Goal: Information Seeking & Learning: Learn about a topic

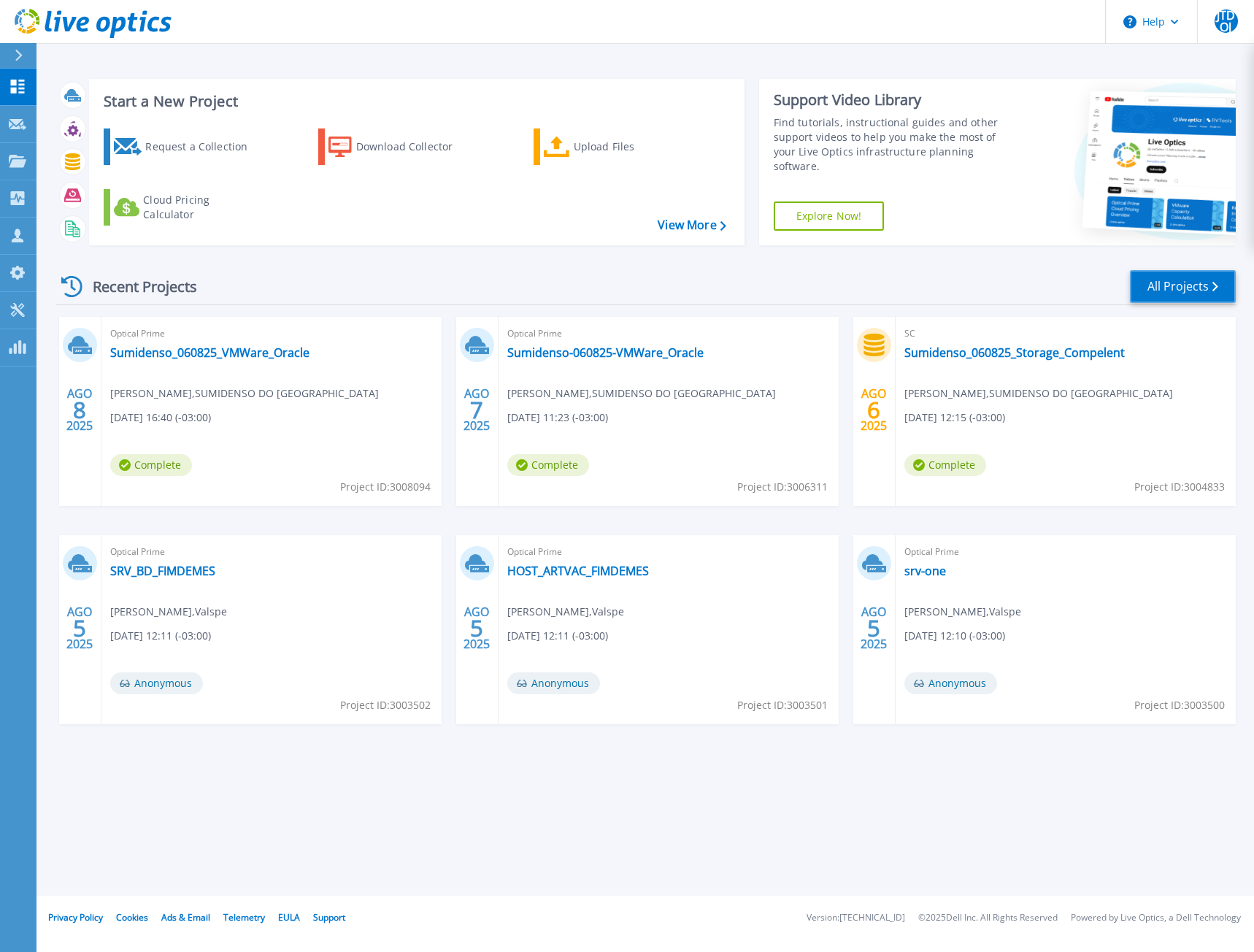
click at [1199, 291] on link "All Projects" at bounding box center [1183, 286] width 106 height 33
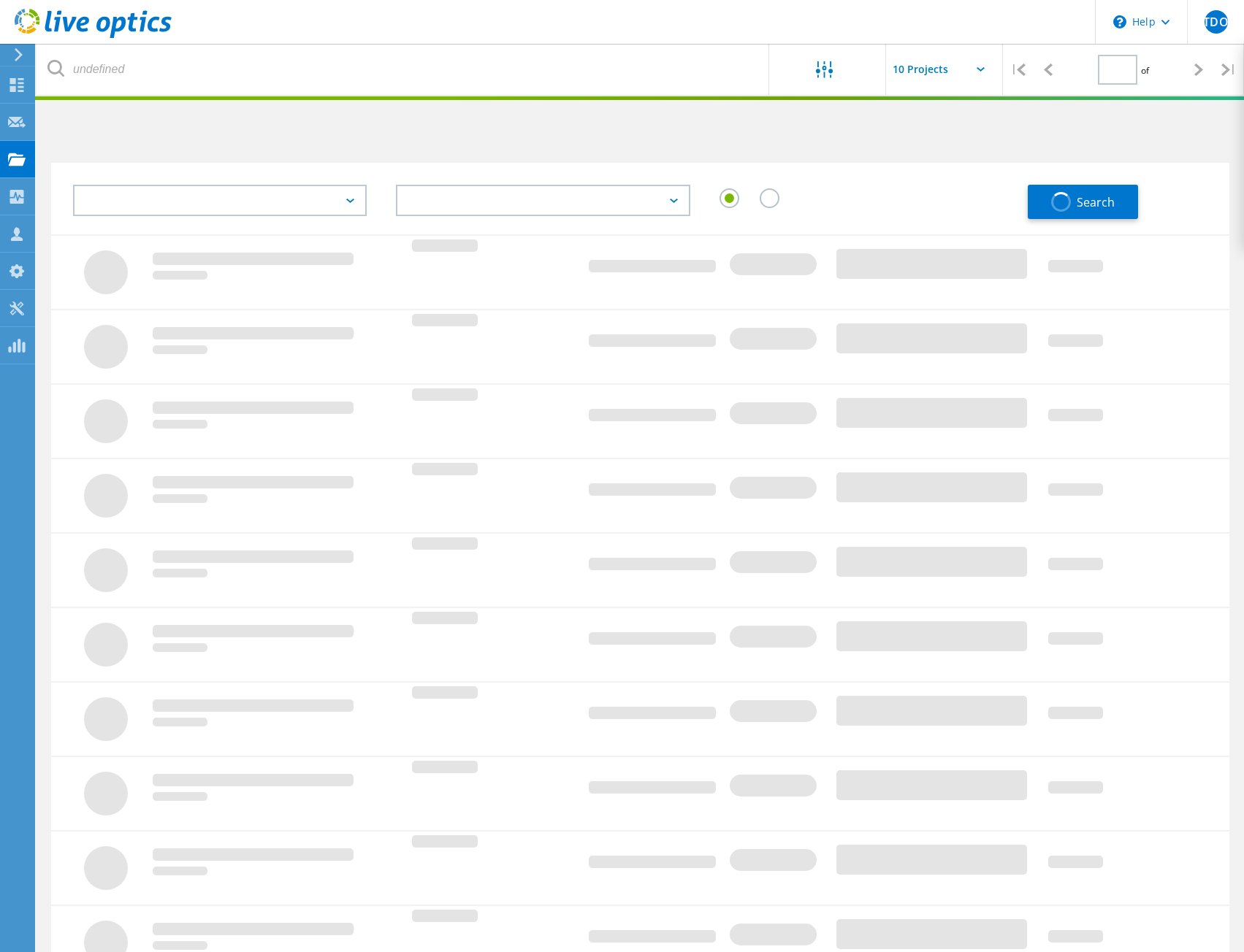
type input "1"
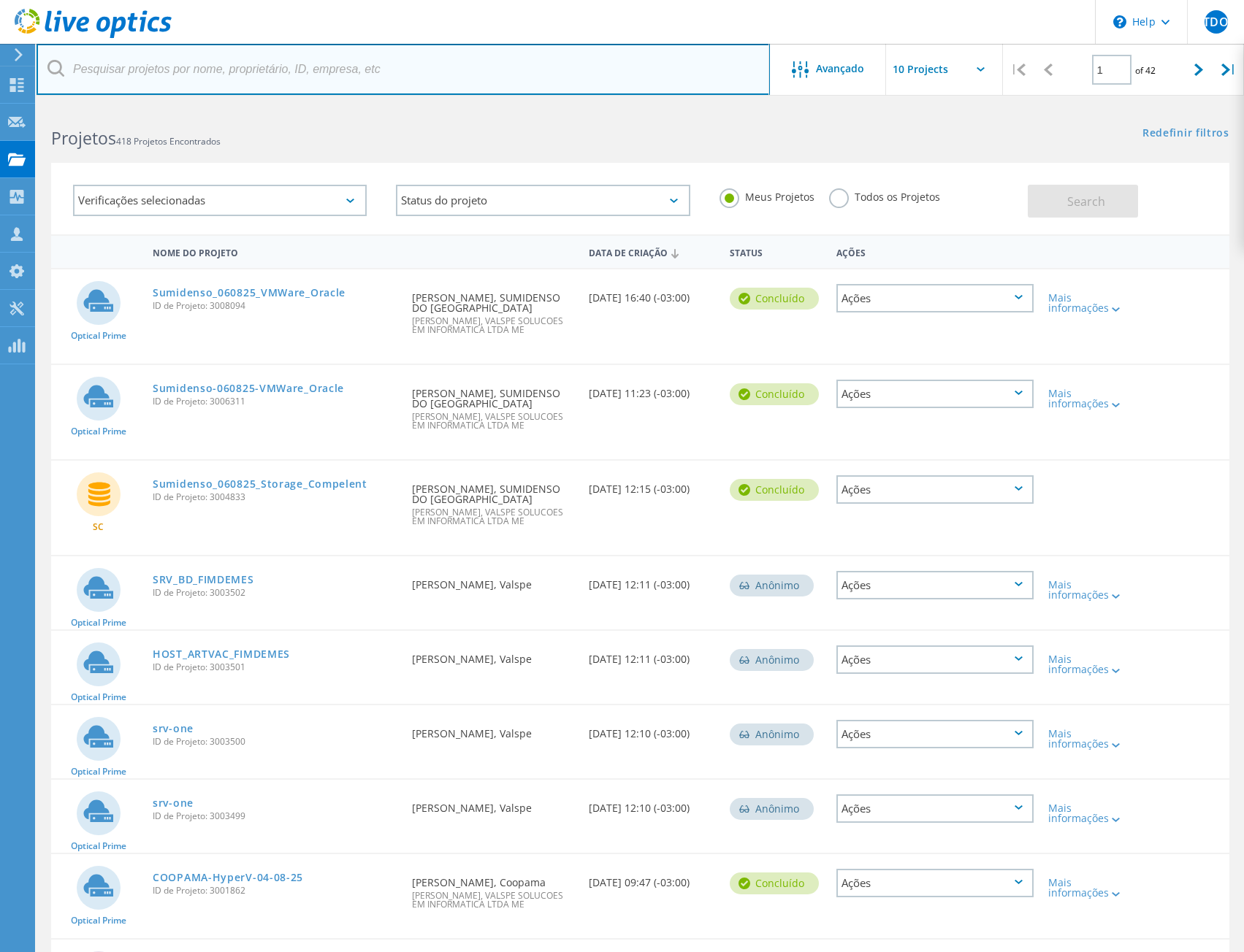
click at [197, 75] on input "text" at bounding box center [403, 69] width 733 height 51
type input "Direcional"
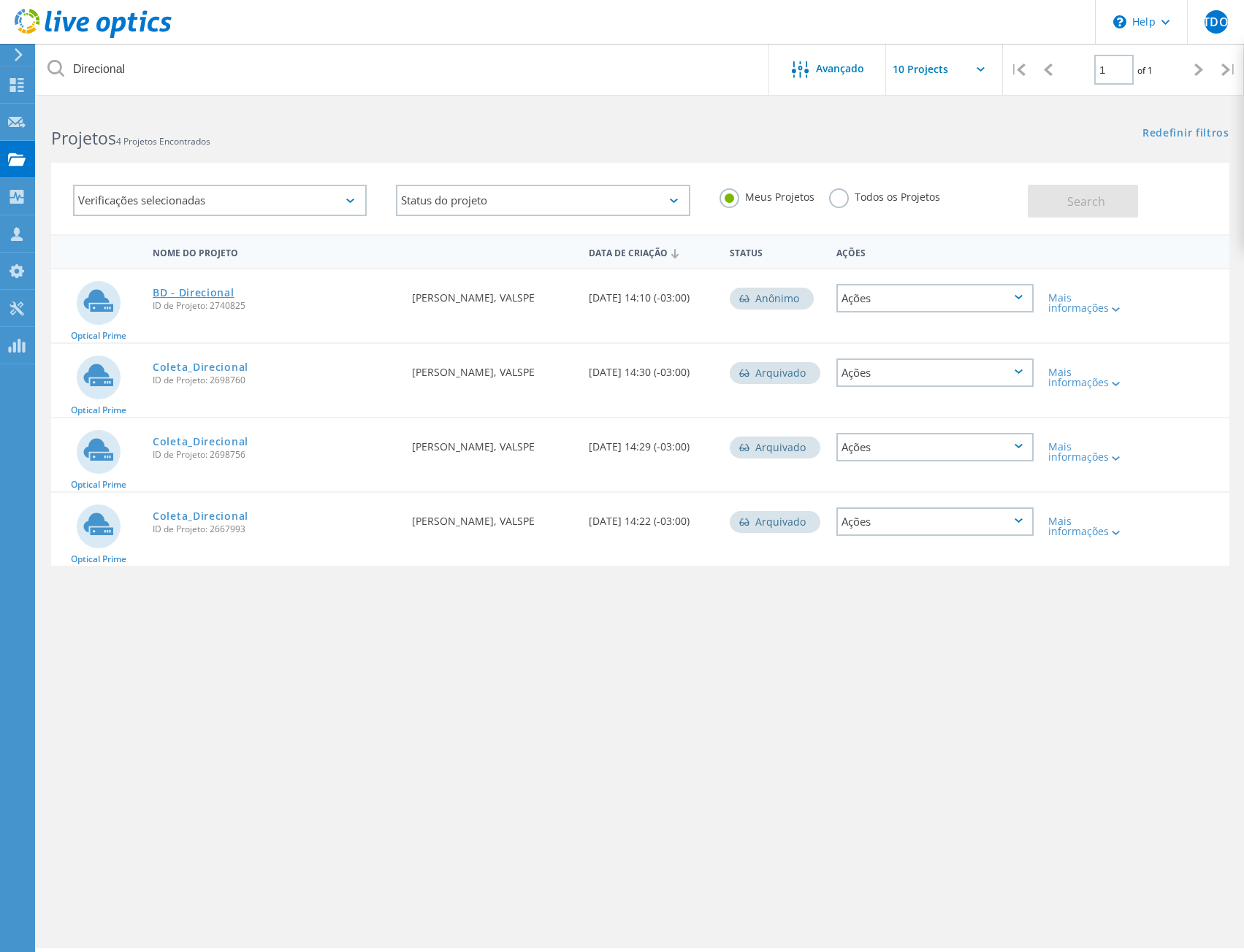
click at [200, 292] on link "BD - Direcional" at bounding box center [193, 292] width 81 height 10
click at [206, 363] on link "Coleta_Direcional" at bounding box center [200, 367] width 96 height 10
click at [203, 442] on link "Coleta_Direcional" at bounding box center [200, 441] width 96 height 10
click at [195, 513] on link "Coleta_Direcional" at bounding box center [200, 516] width 96 height 10
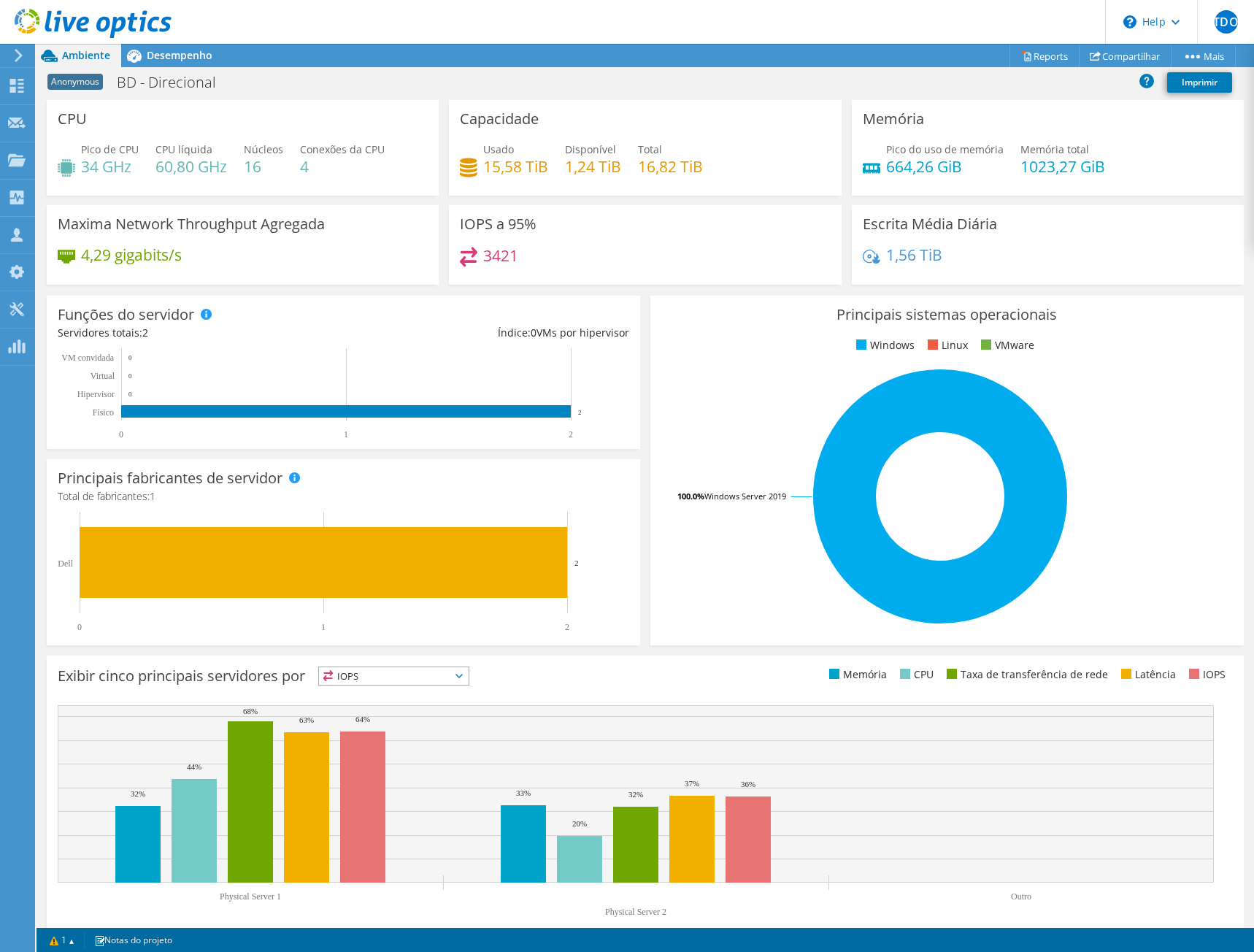
click at [157, 46] on div at bounding box center [85, 25] width 171 height 49
click at [185, 54] on span "Desempenho" at bounding box center [179, 55] width 65 height 14
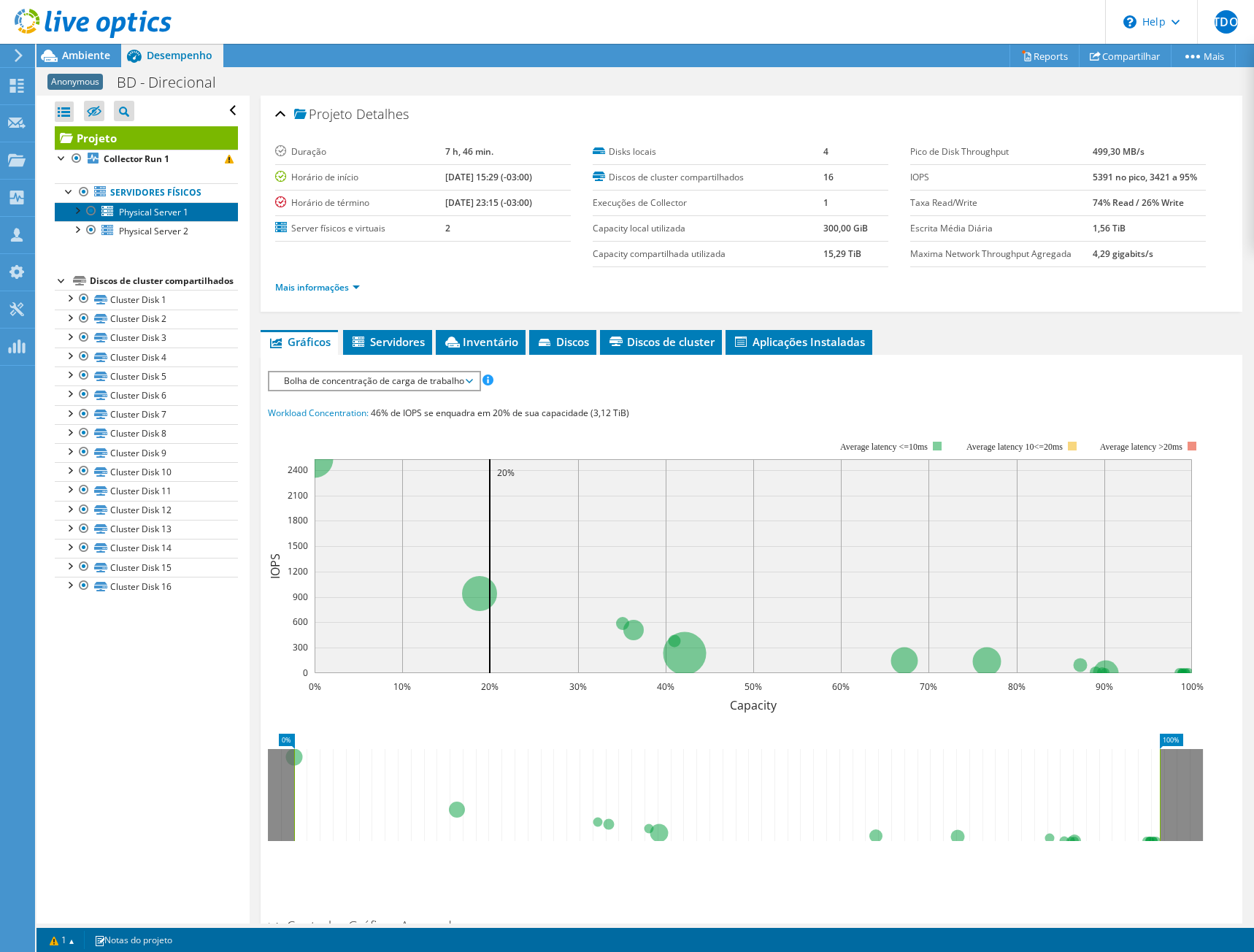
click at [134, 216] on span "Physical Server 1" at bounding box center [153, 212] width 69 height 12
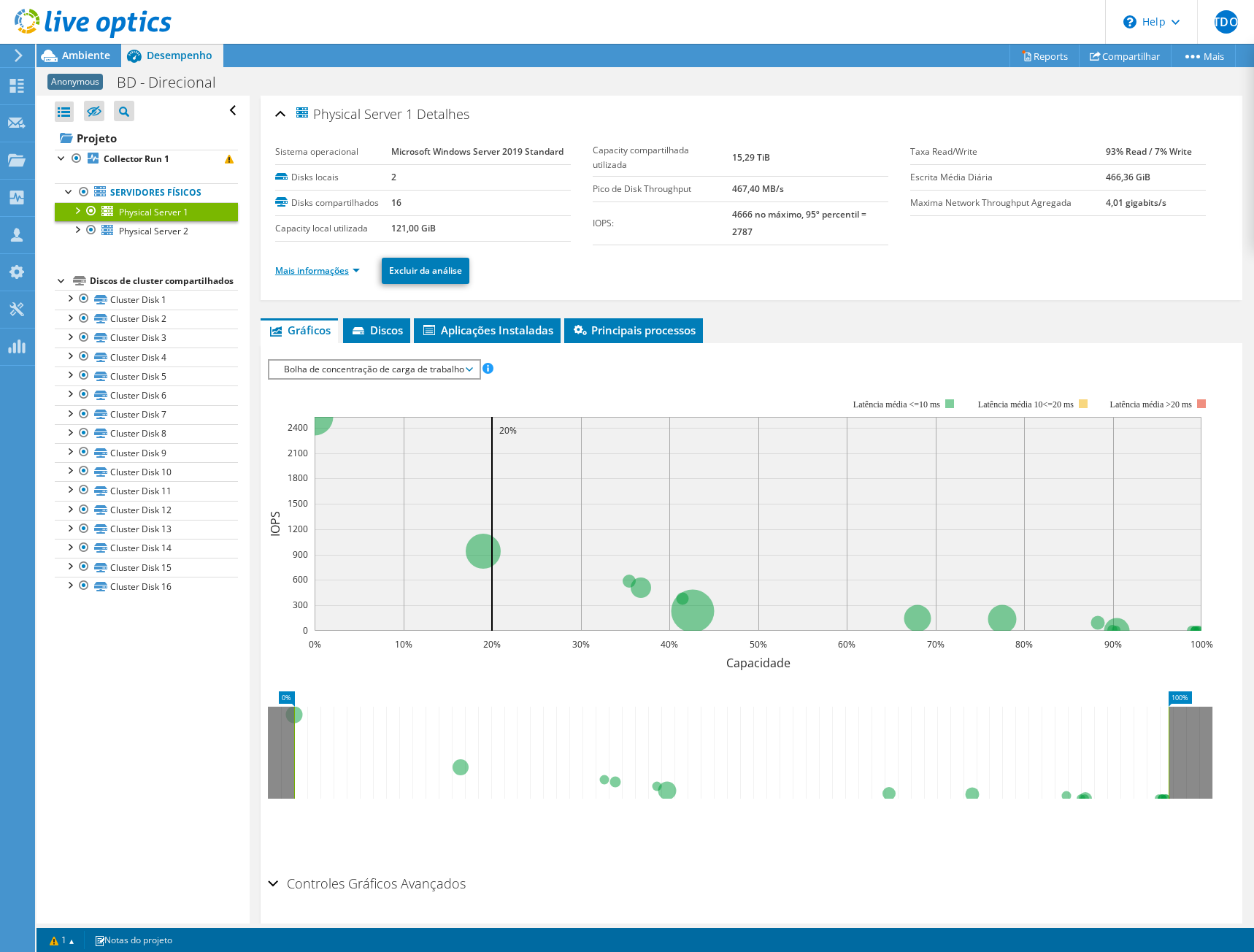
click at [332, 273] on link "Mais informações" at bounding box center [317, 270] width 84 height 12
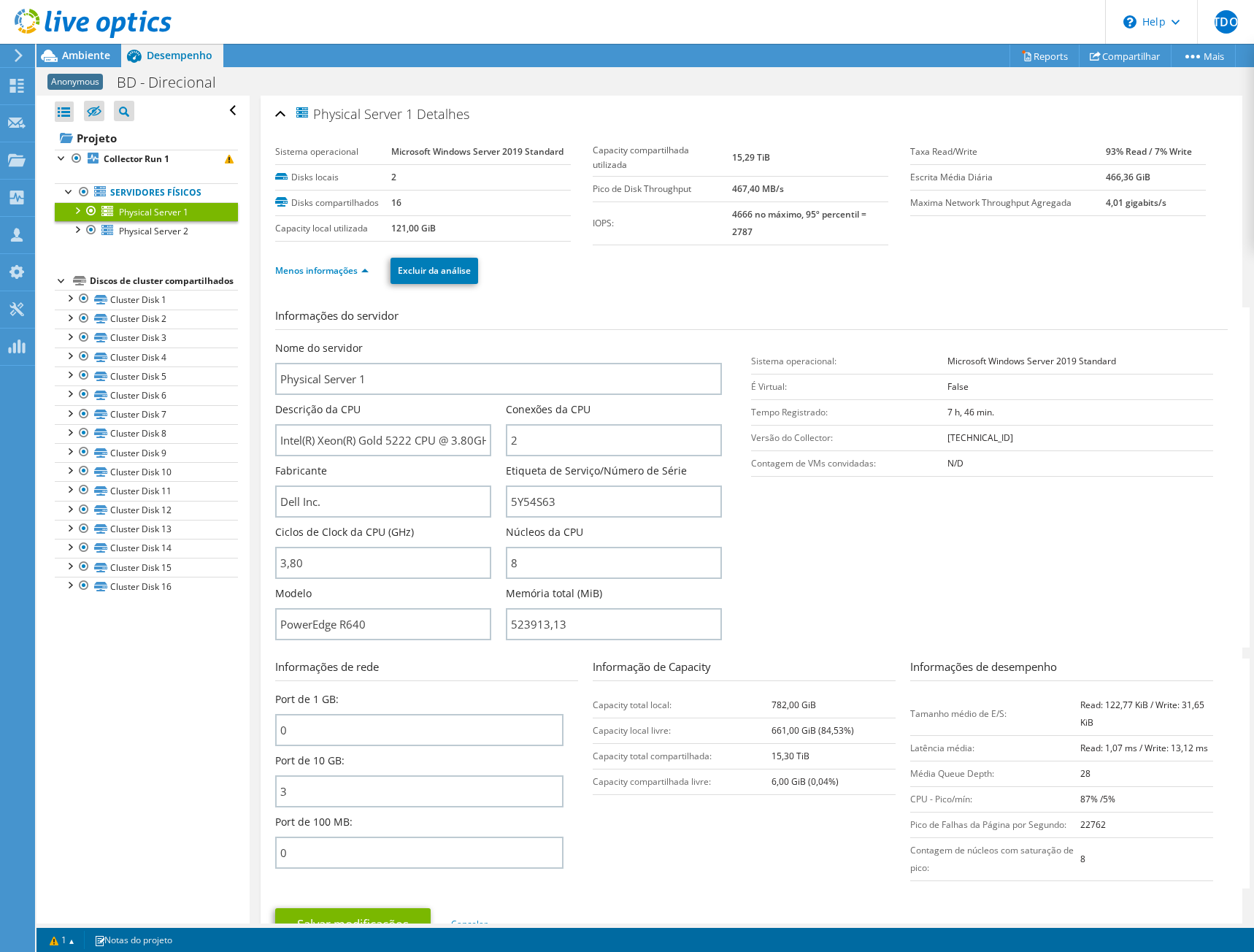
drag, startPoint x: 86, startPoint y: 50, endPoint x: 132, endPoint y: 67, distance: 49.0
click at [86, 50] on span "Ambiente" at bounding box center [86, 55] width 48 height 14
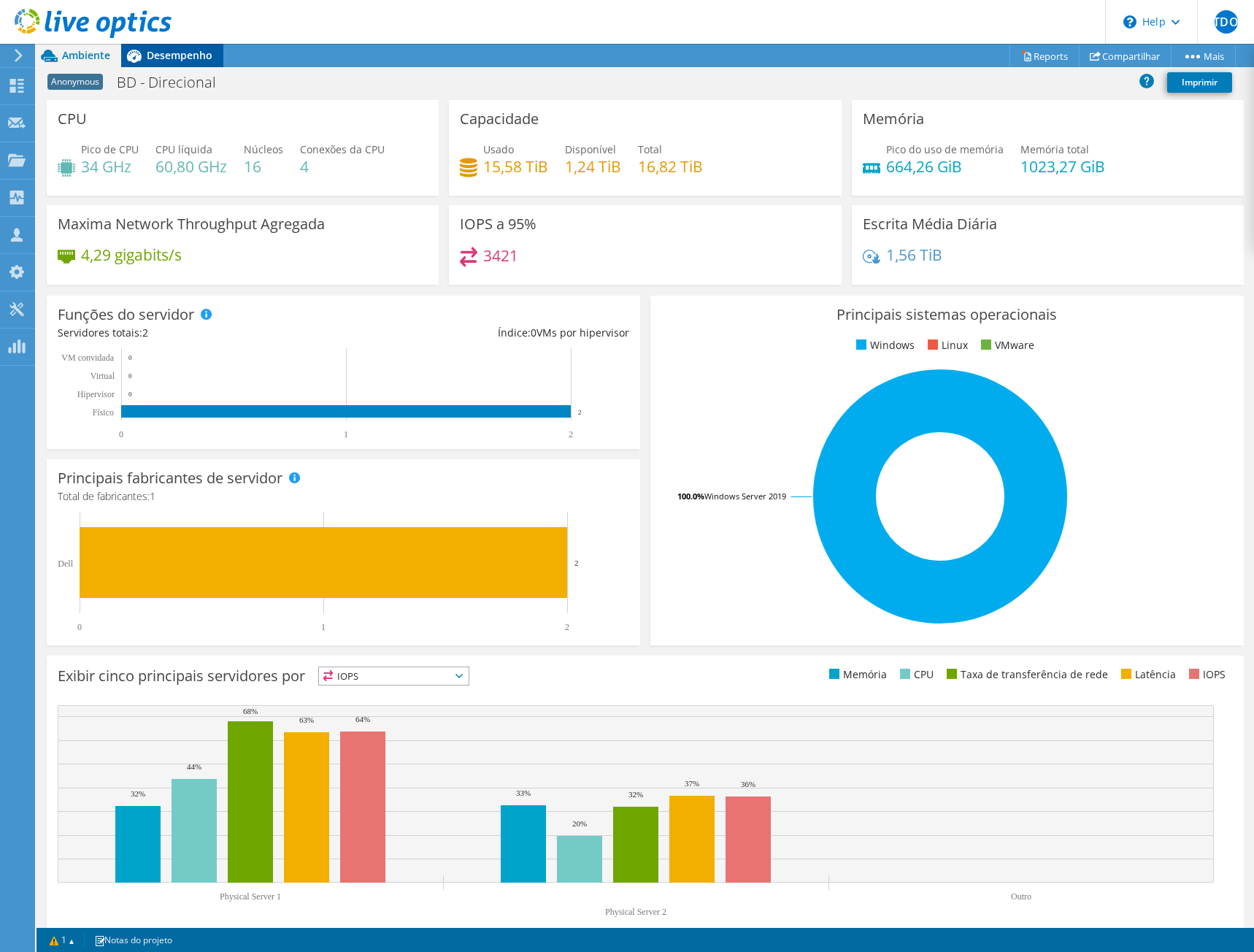
click at [174, 53] on span "Desempenho" at bounding box center [179, 55] width 65 height 14
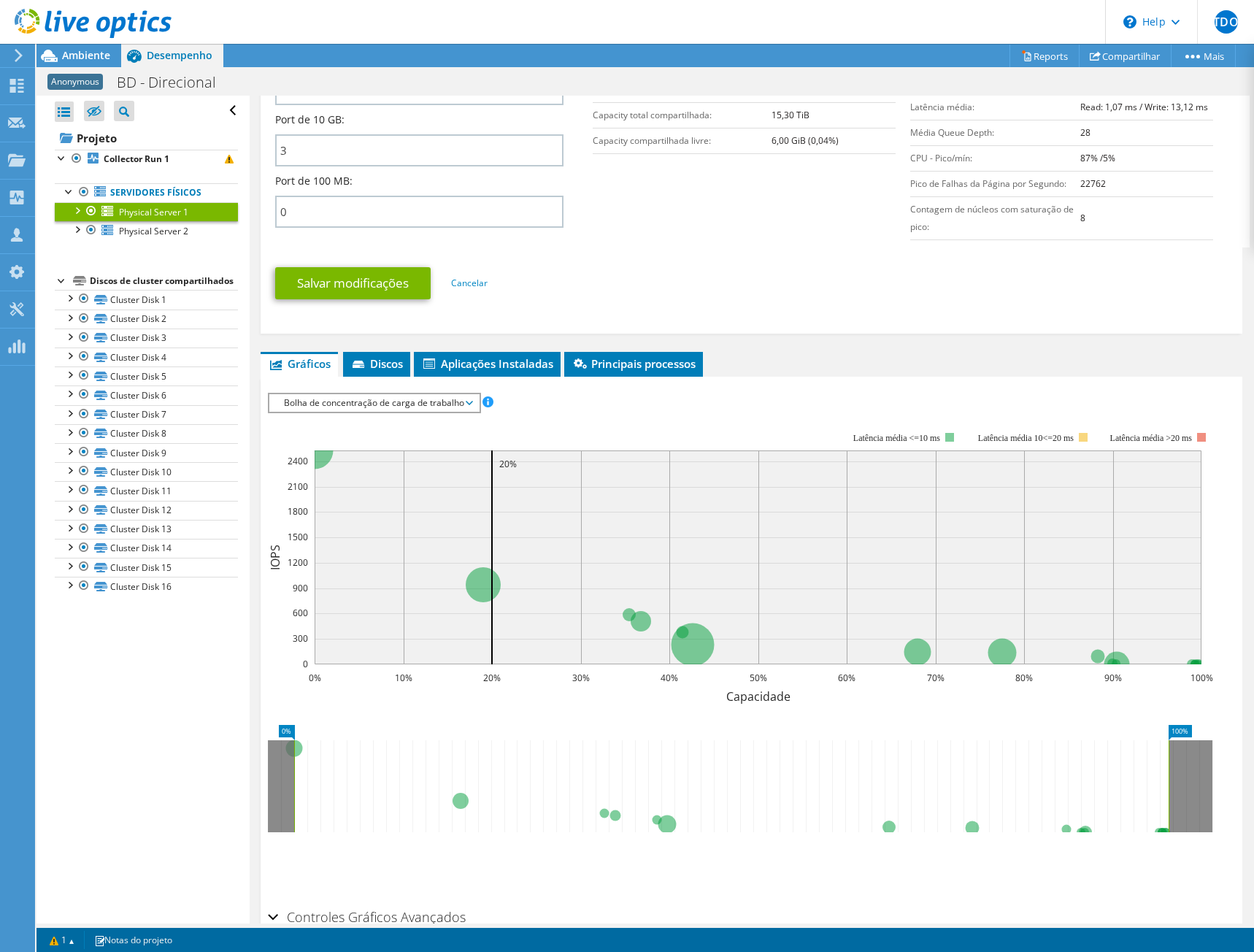
scroll to position [720, 0]
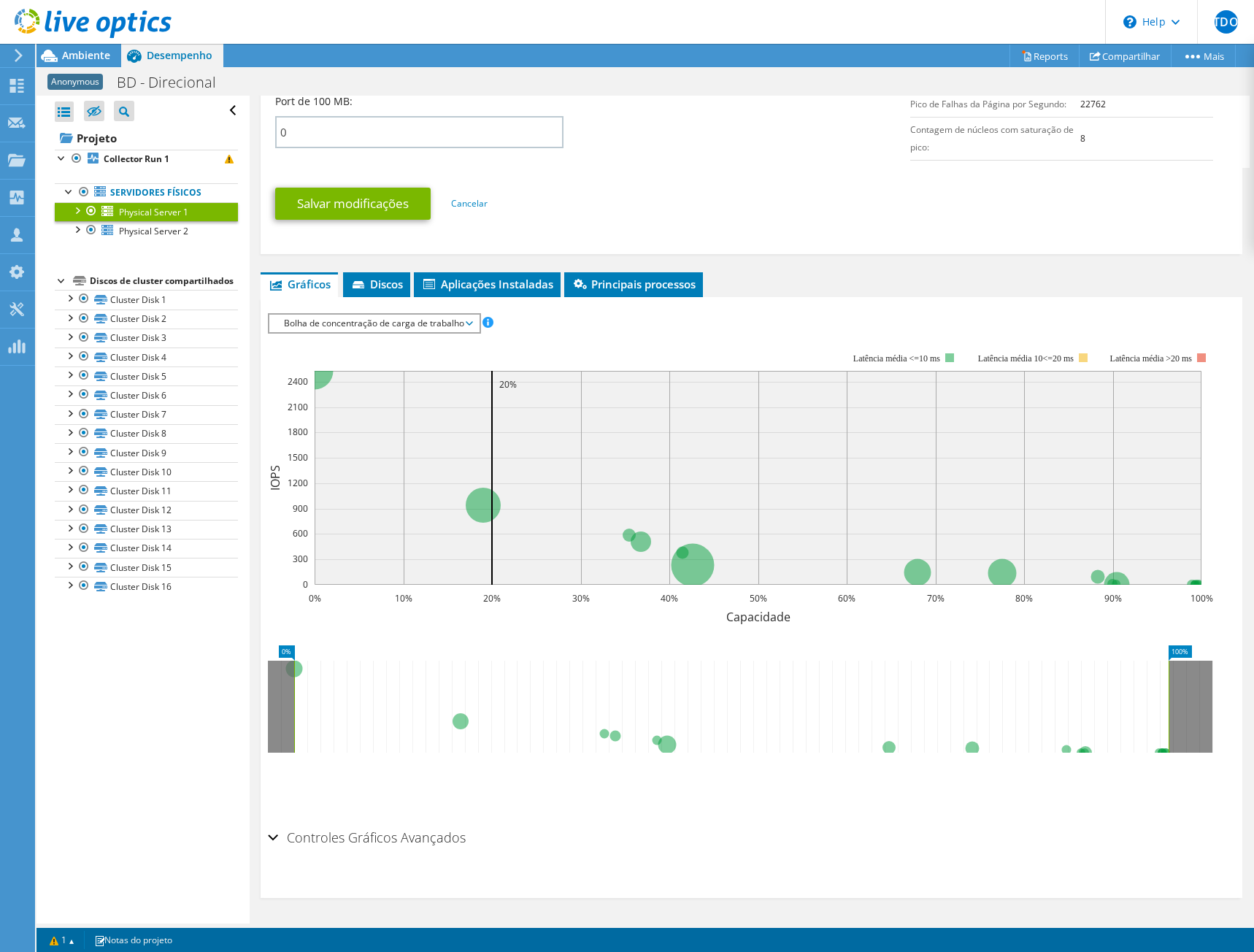
click at [477, 322] on span "Bolha de concentração de carga de trabalho" at bounding box center [374, 323] width 209 height 18
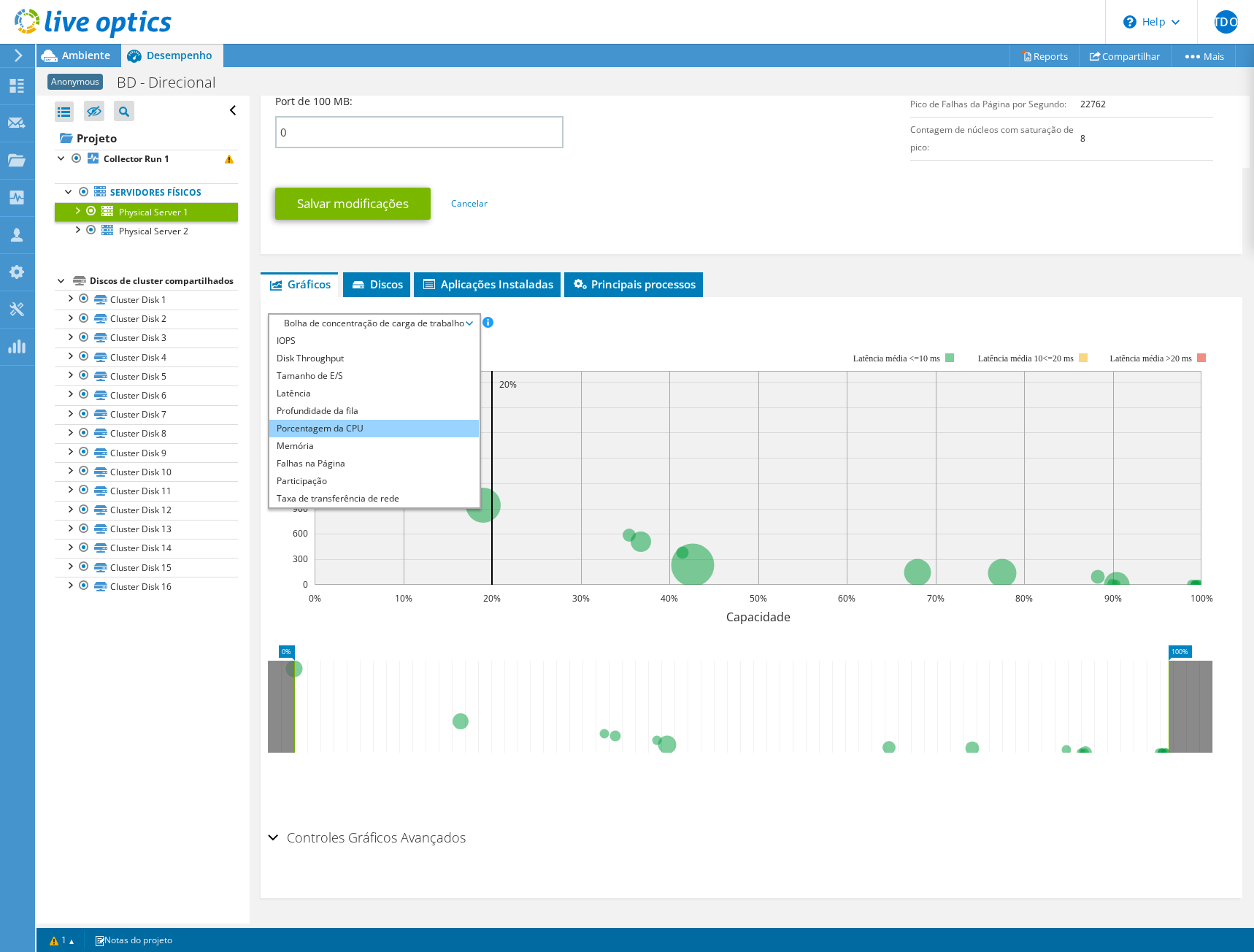
click at [346, 427] on li "Porcentagem da CPU" at bounding box center [374, 429] width 209 height 18
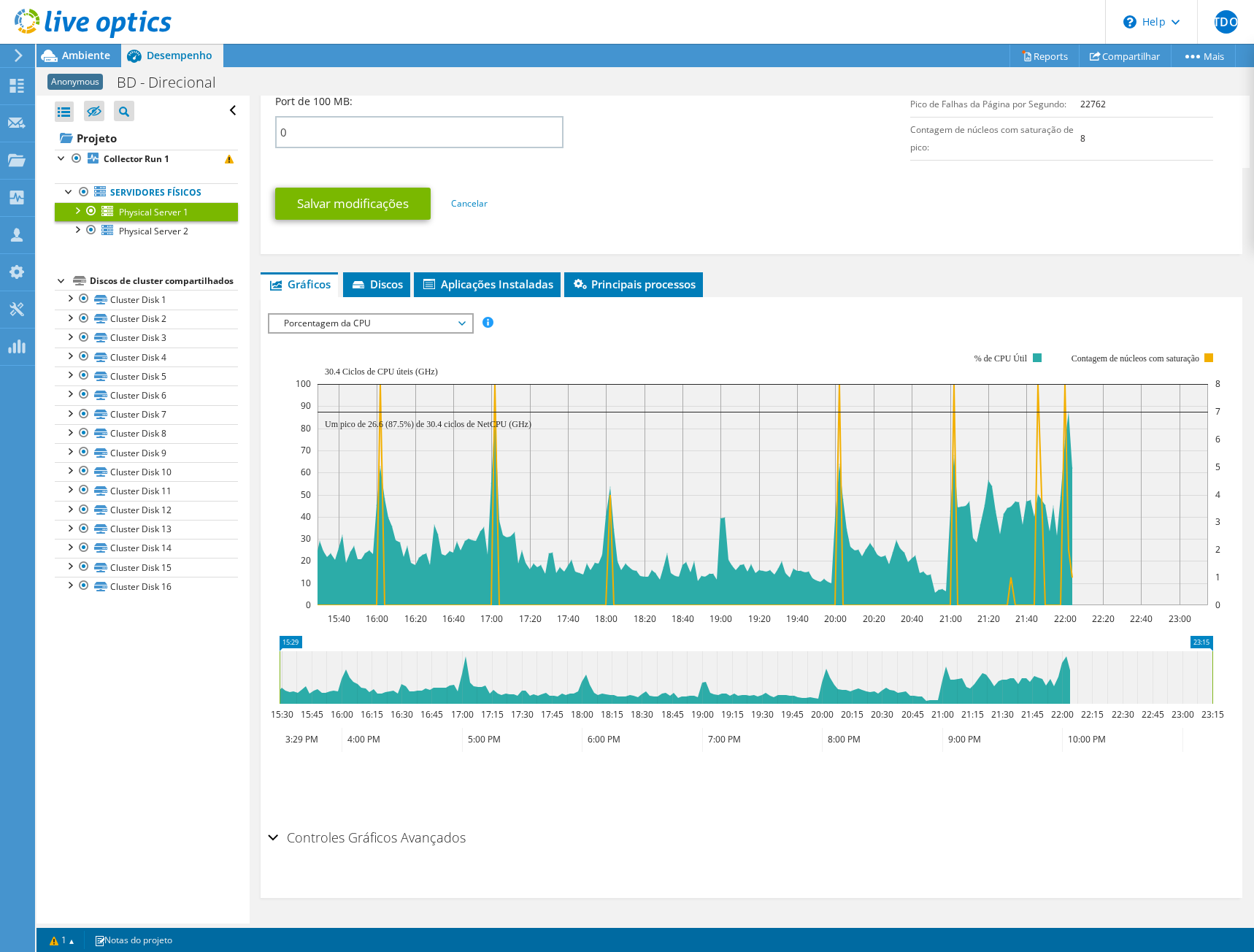
click at [428, 325] on span "Porcentagem da CPU" at bounding box center [370, 323] width 187 height 18
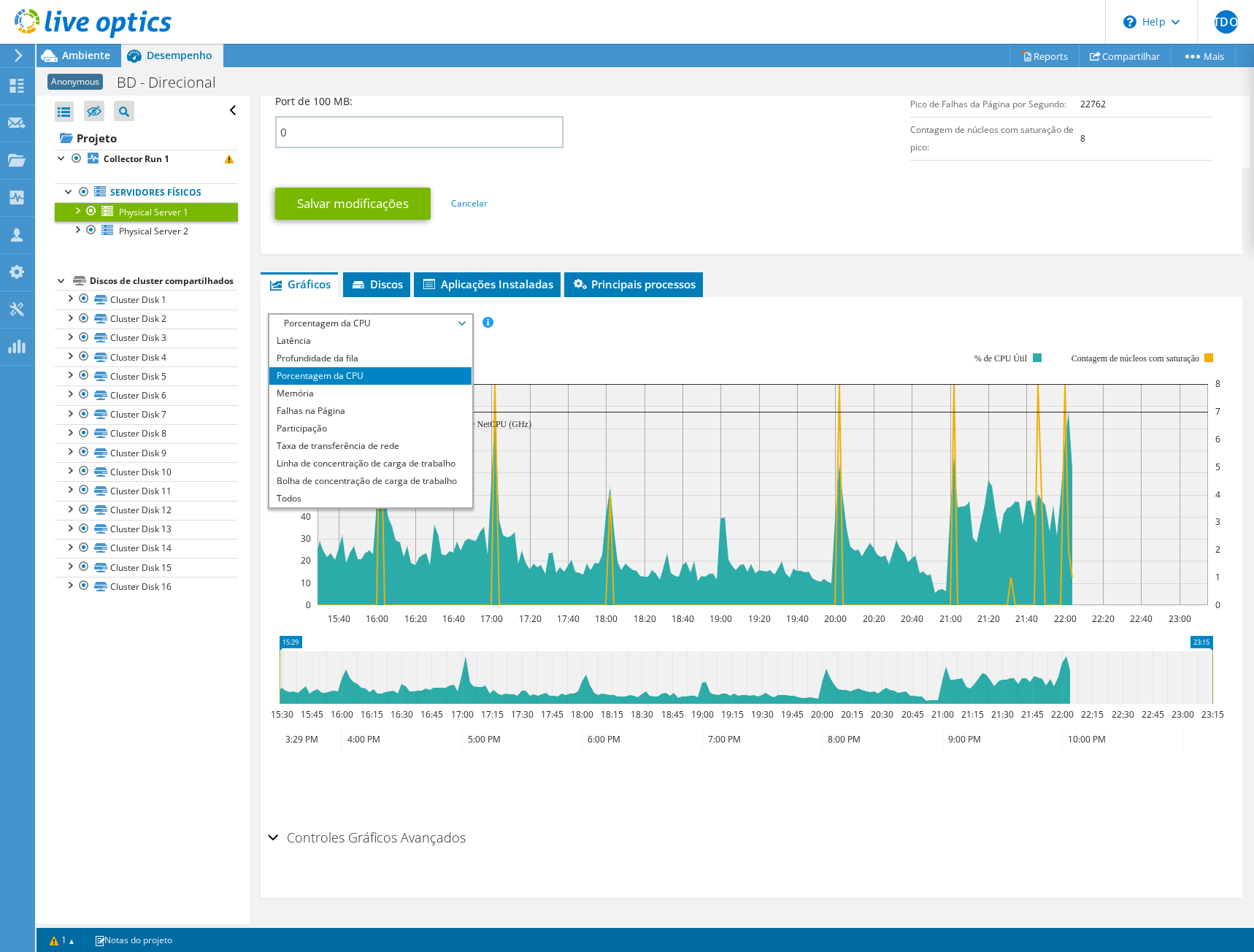
scroll to position [0, 0]
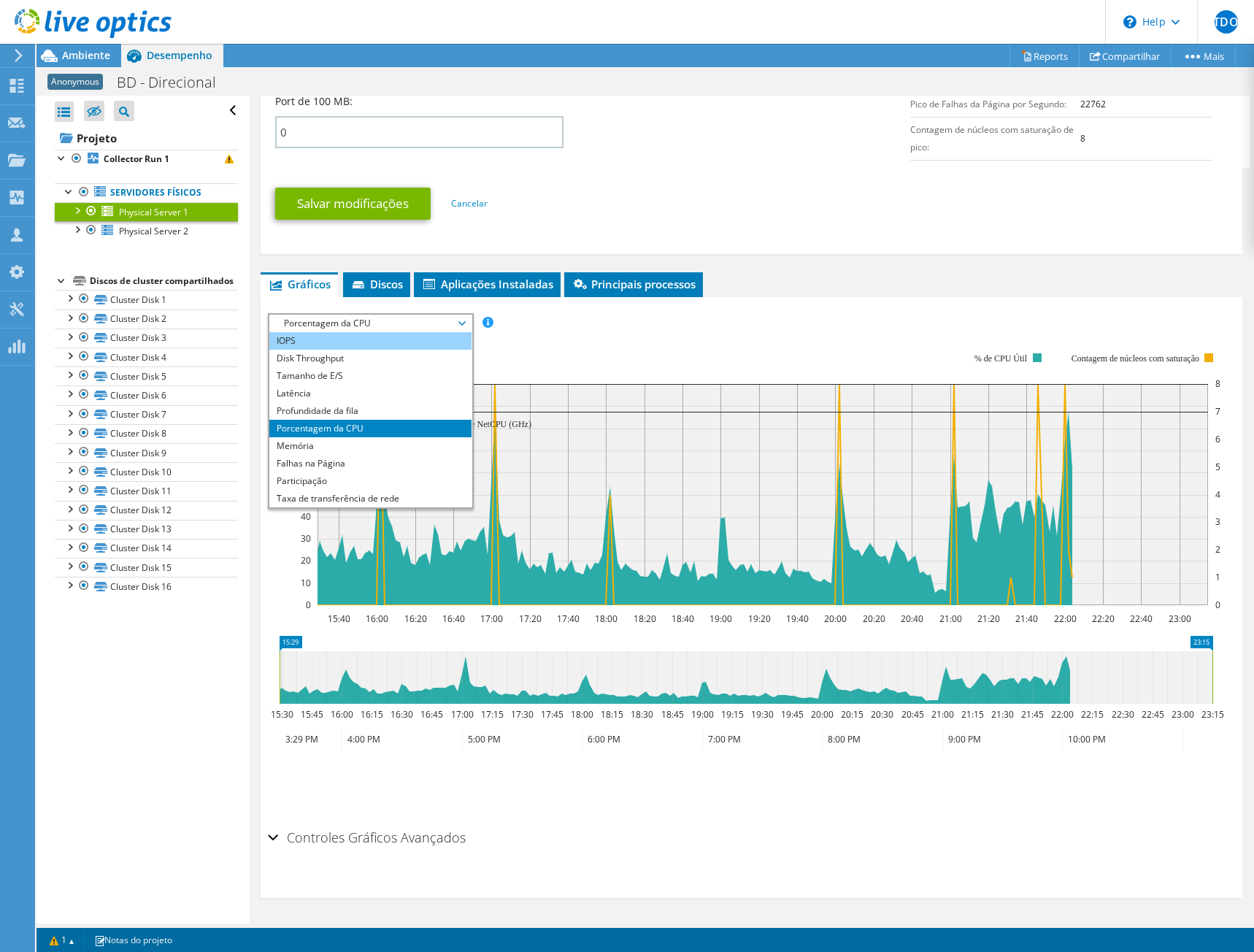
click at [317, 337] on li "IOPS" at bounding box center [371, 341] width 203 height 18
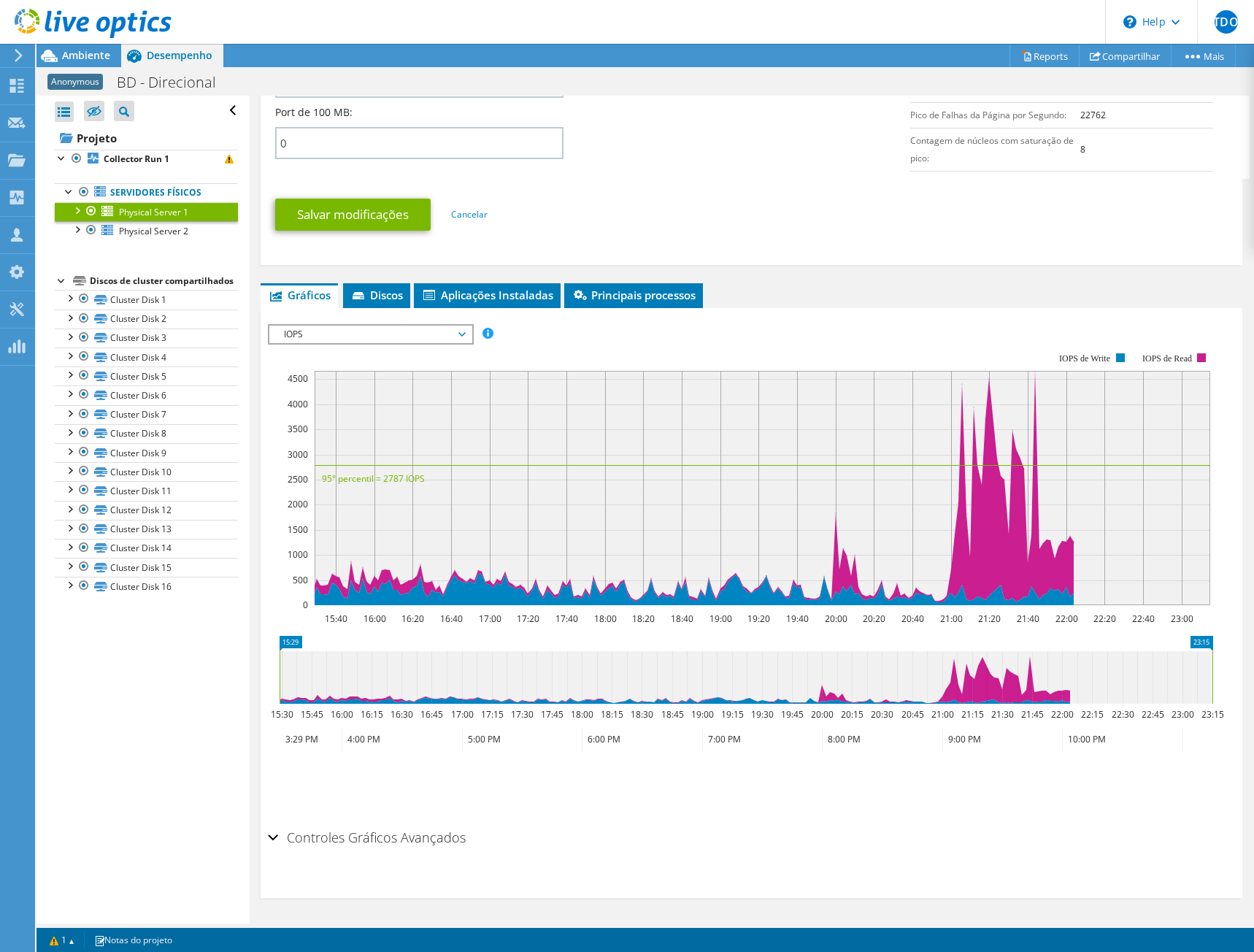
scroll to position [710, 0]
click at [376, 331] on span "IOPS" at bounding box center [370, 334] width 187 height 18
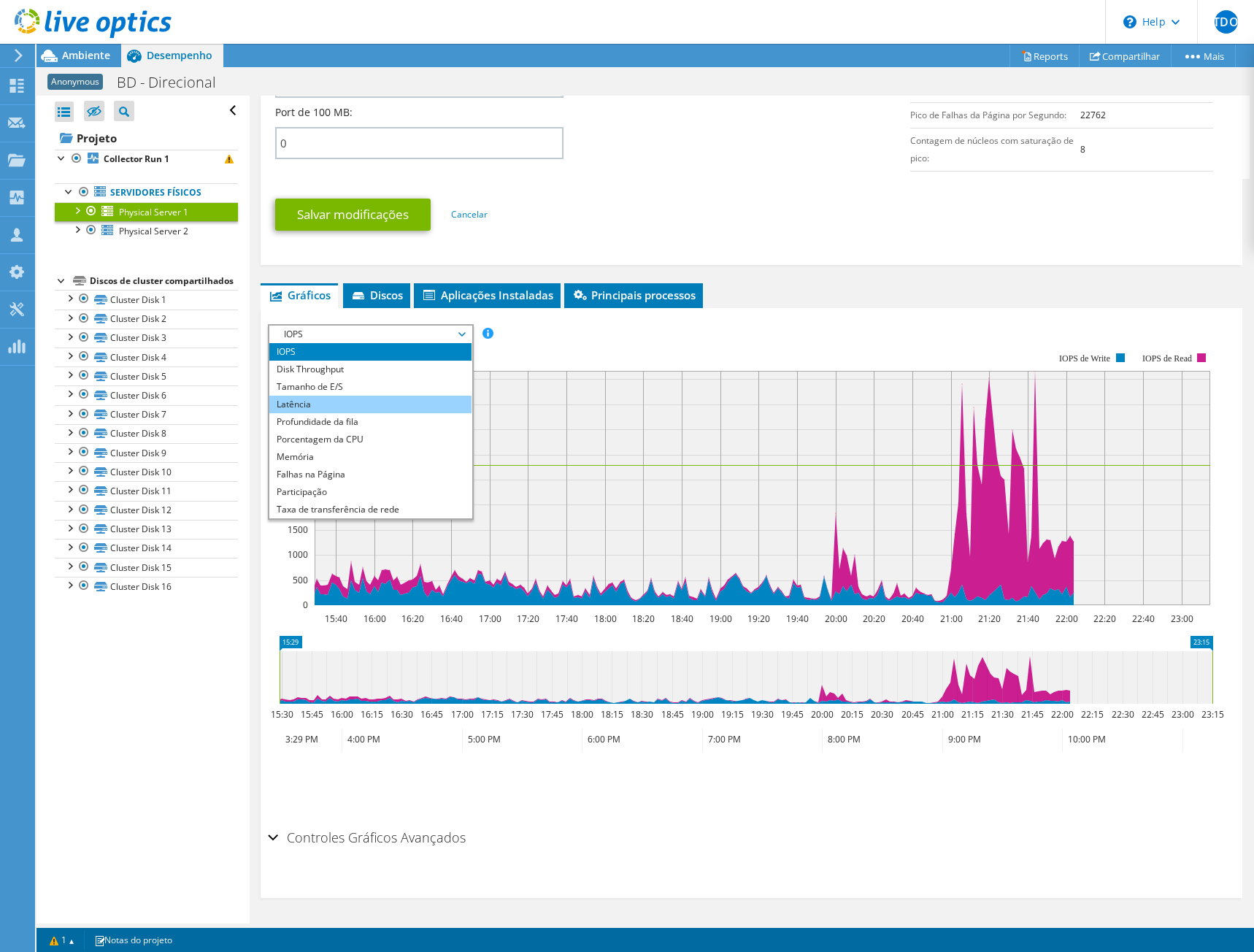
click at [337, 399] on li "Latência" at bounding box center [371, 404] width 203 height 18
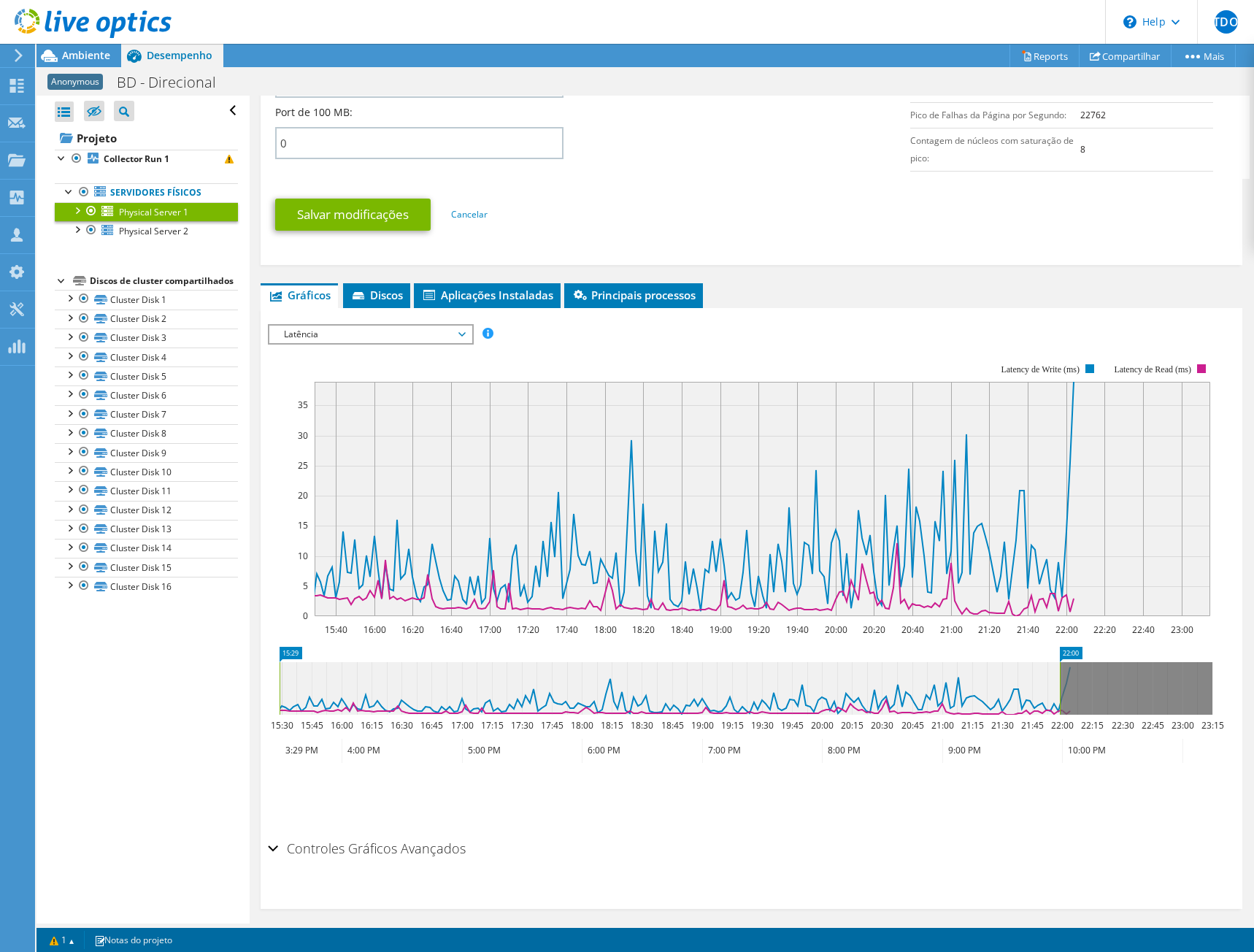
drag, startPoint x: 1212, startPoint y: 687, endPoint x: 1060, endPoint y: 695, distance: 152.2
click at [1060, 695] on rect at bounding box center [1060, 689] width 6 height 53
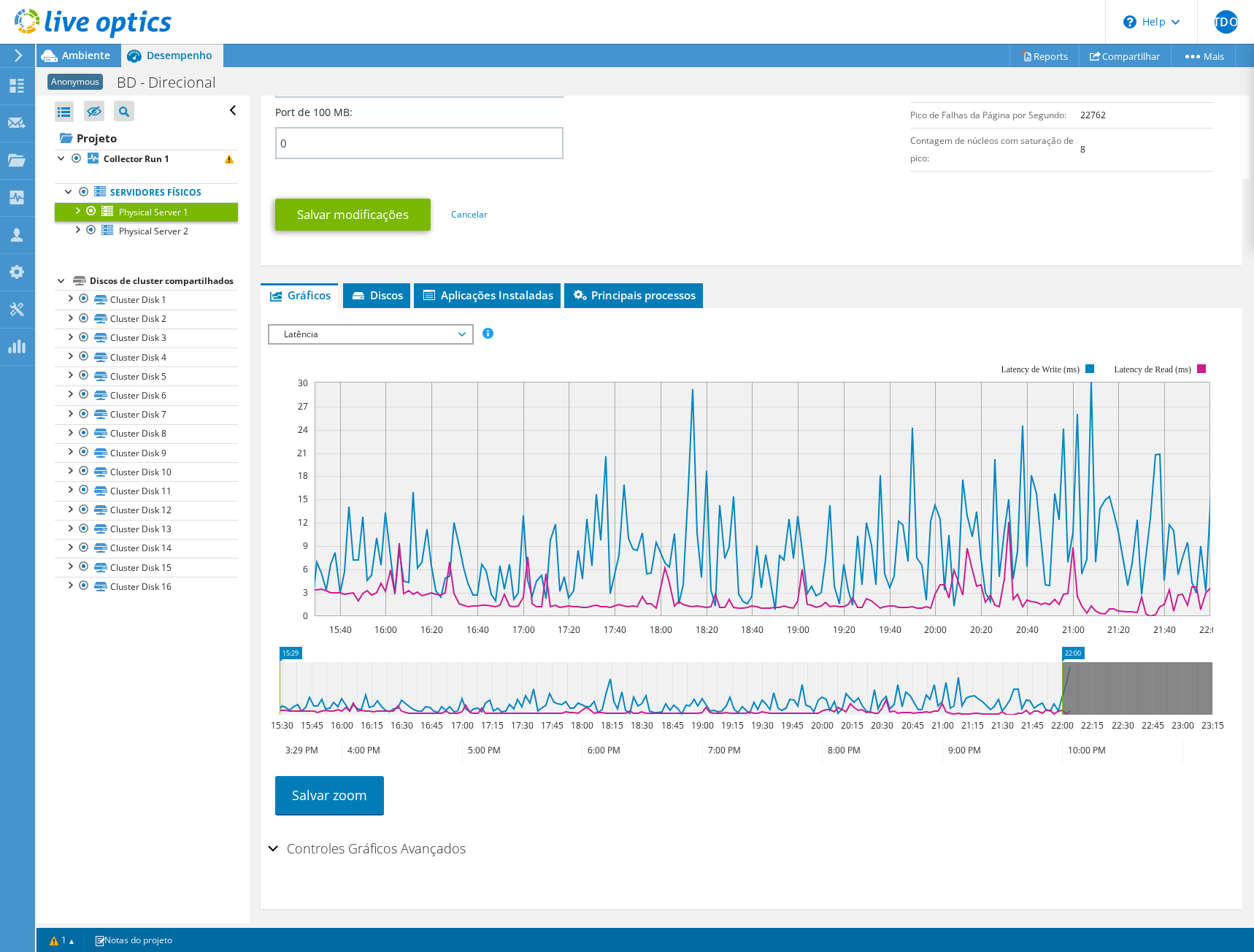
click at [665, 326] on div "IOPS Disk Throughput Tamanho de E/S Latência Profundidade da fila Porcentagem d…" at bounding box center [751, 334] width 967 height 20
click at [161, 232] on span "Physical Server 2" at bounding box center [153, 231] width 69 height 12
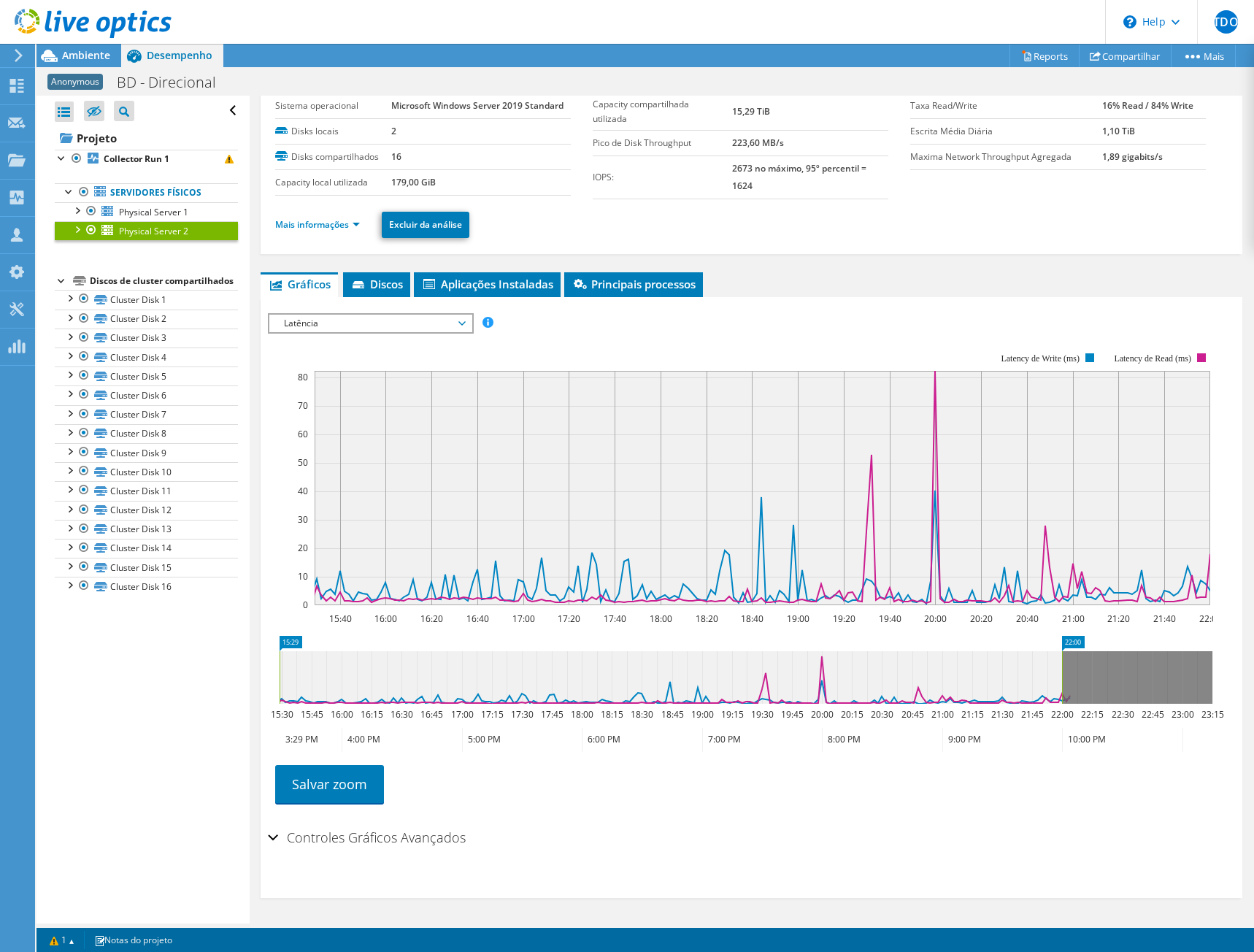
scroll to position [0, 0]
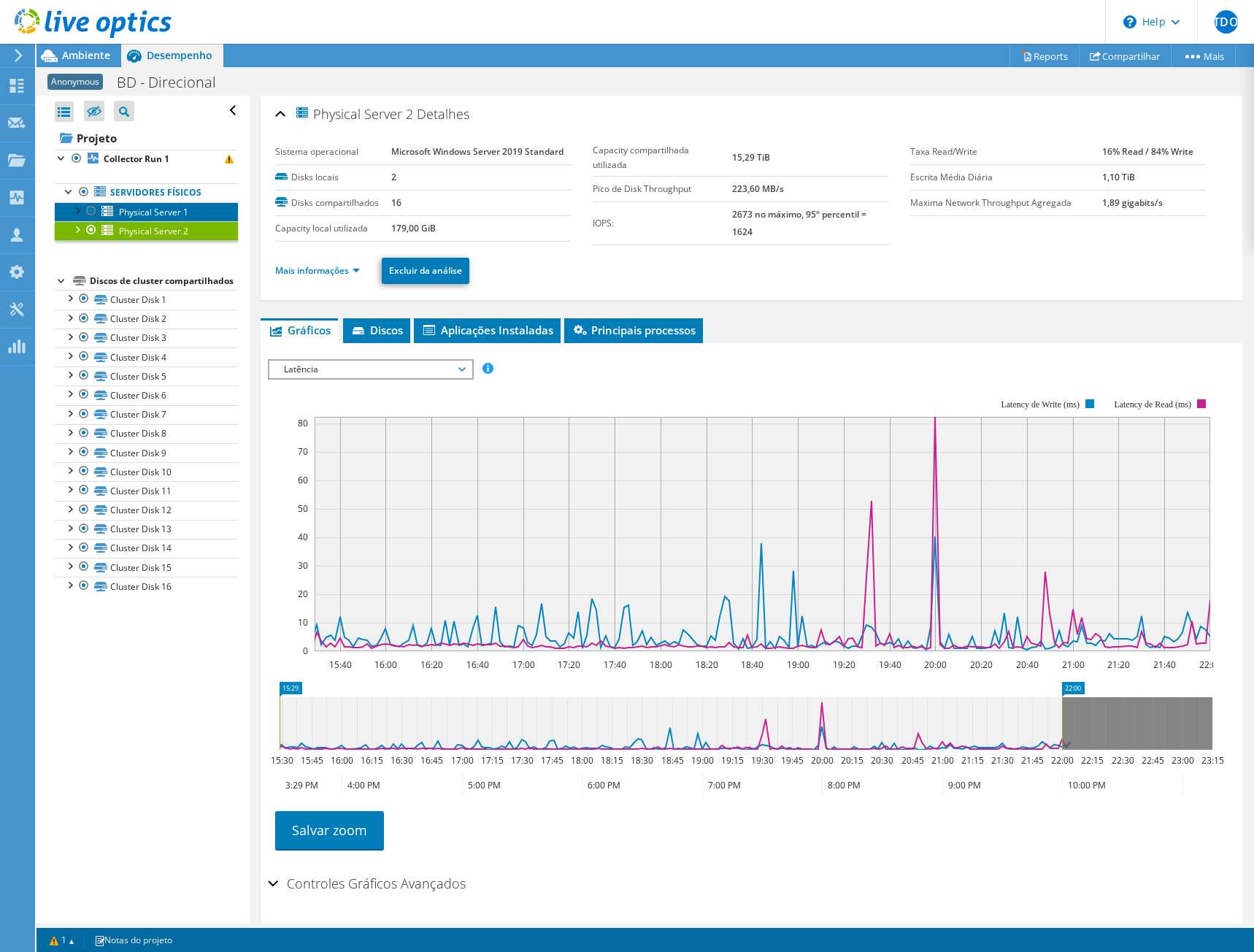
click at [130, 209] on span "Physical Server 1" at bounding box center [153, 212] width 69 height 12
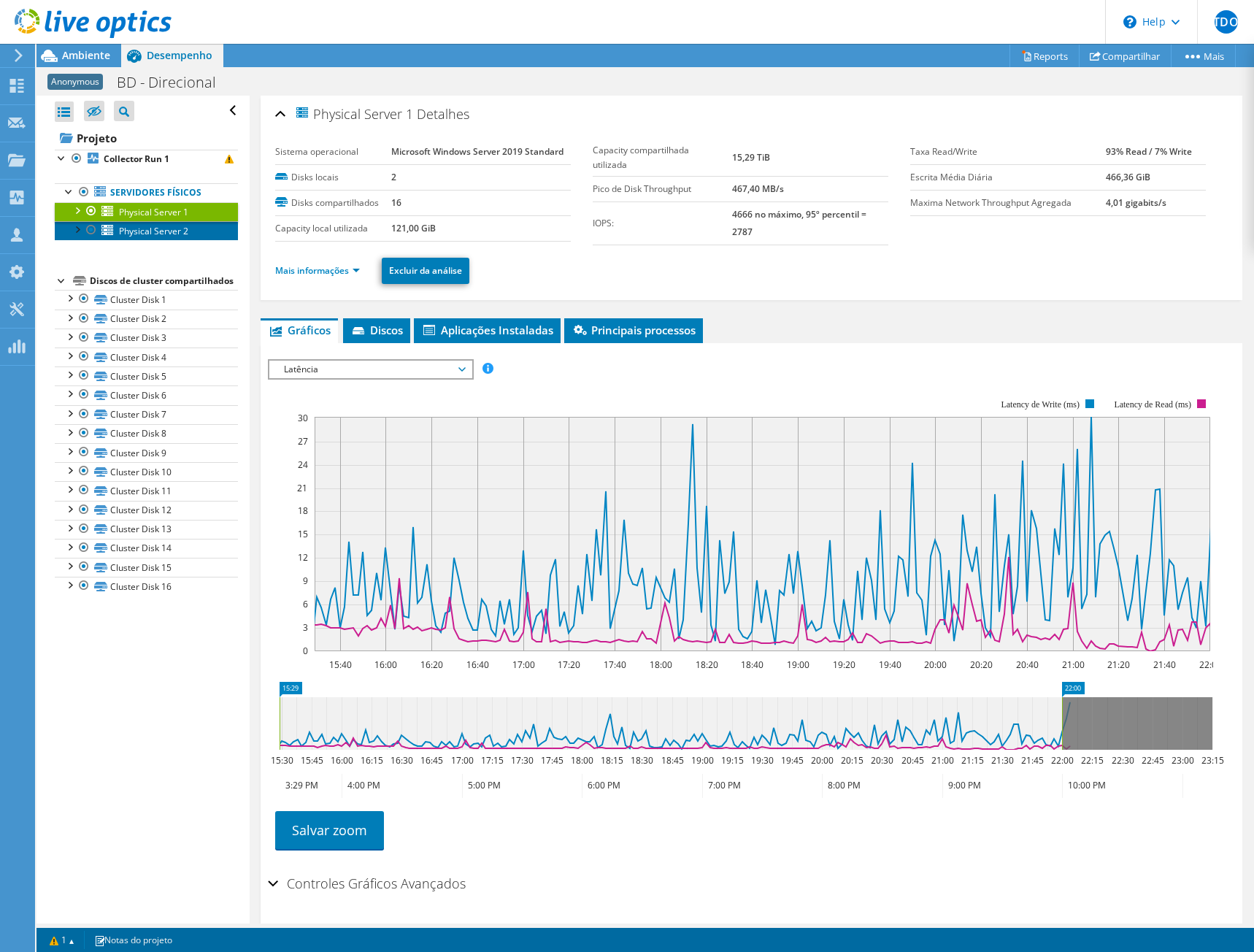
click at [149, 236] on span "Physical Server 2" at bounding box center [153, 231] width 69 height 12
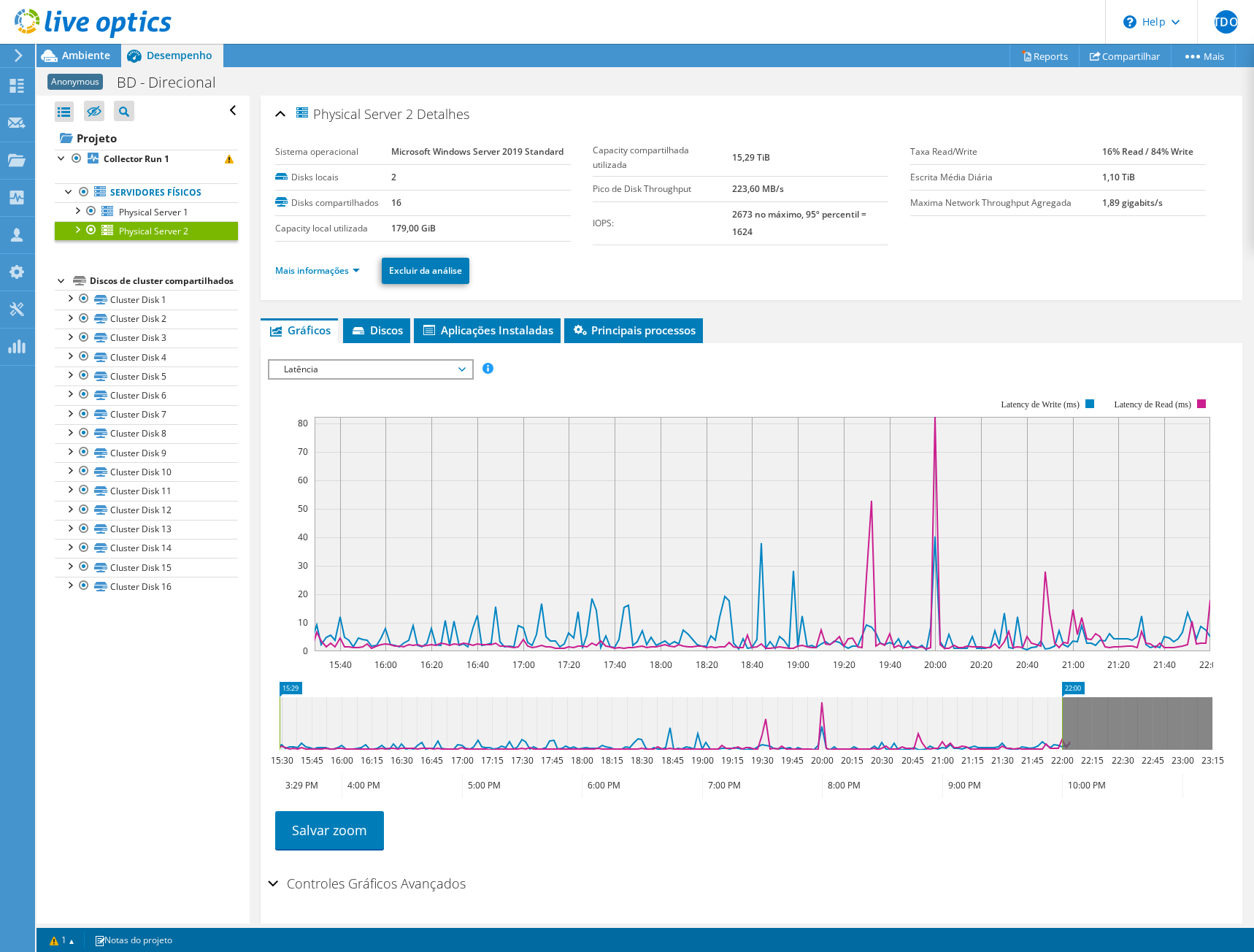
click at [149, 235] on span "Physical Server 2" at bounding box center [153, 231] width 69 height 12
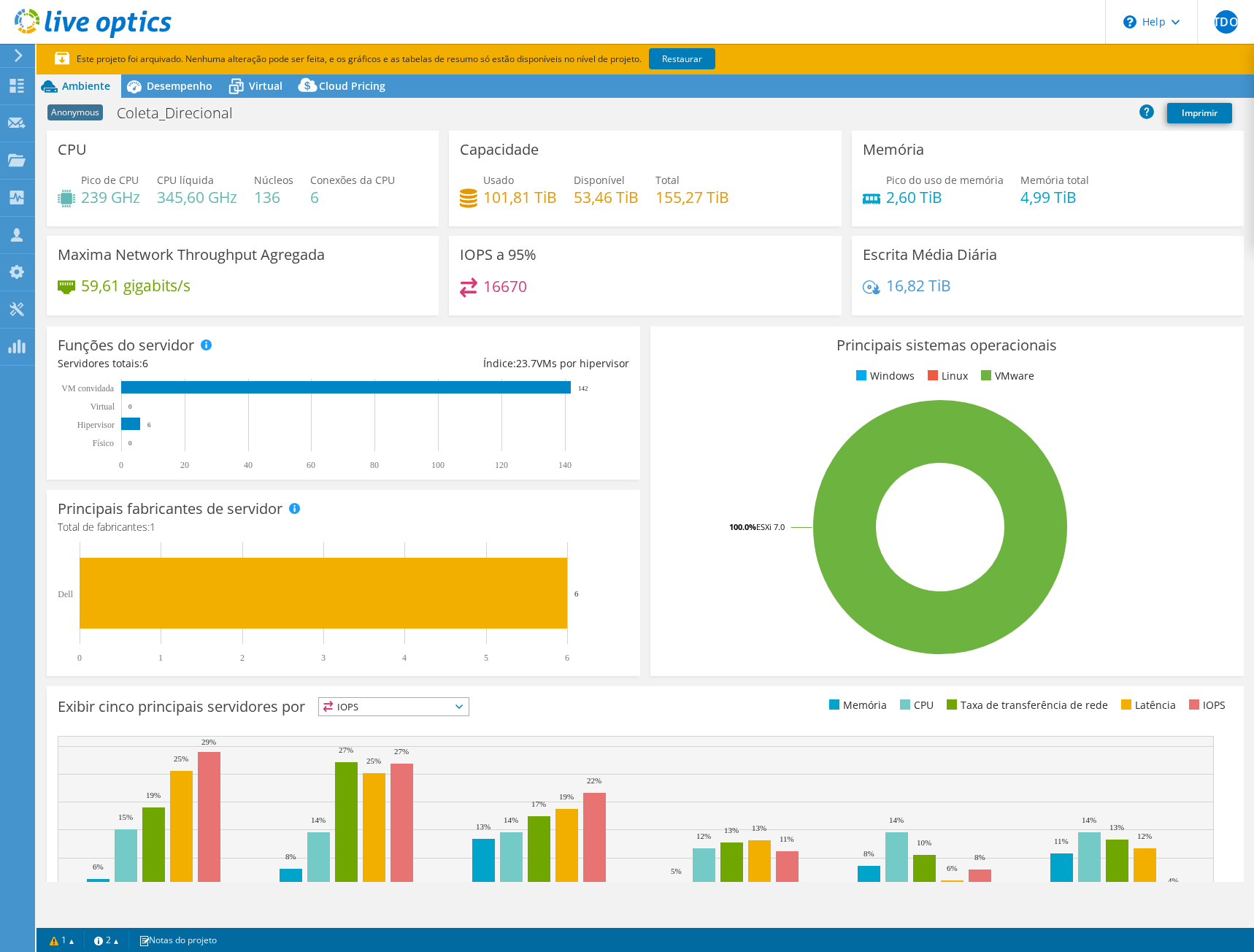
select select "USD"
click at [181, 88] on span "Desempenho" at bounding box center [179, 85] width 65 height 14
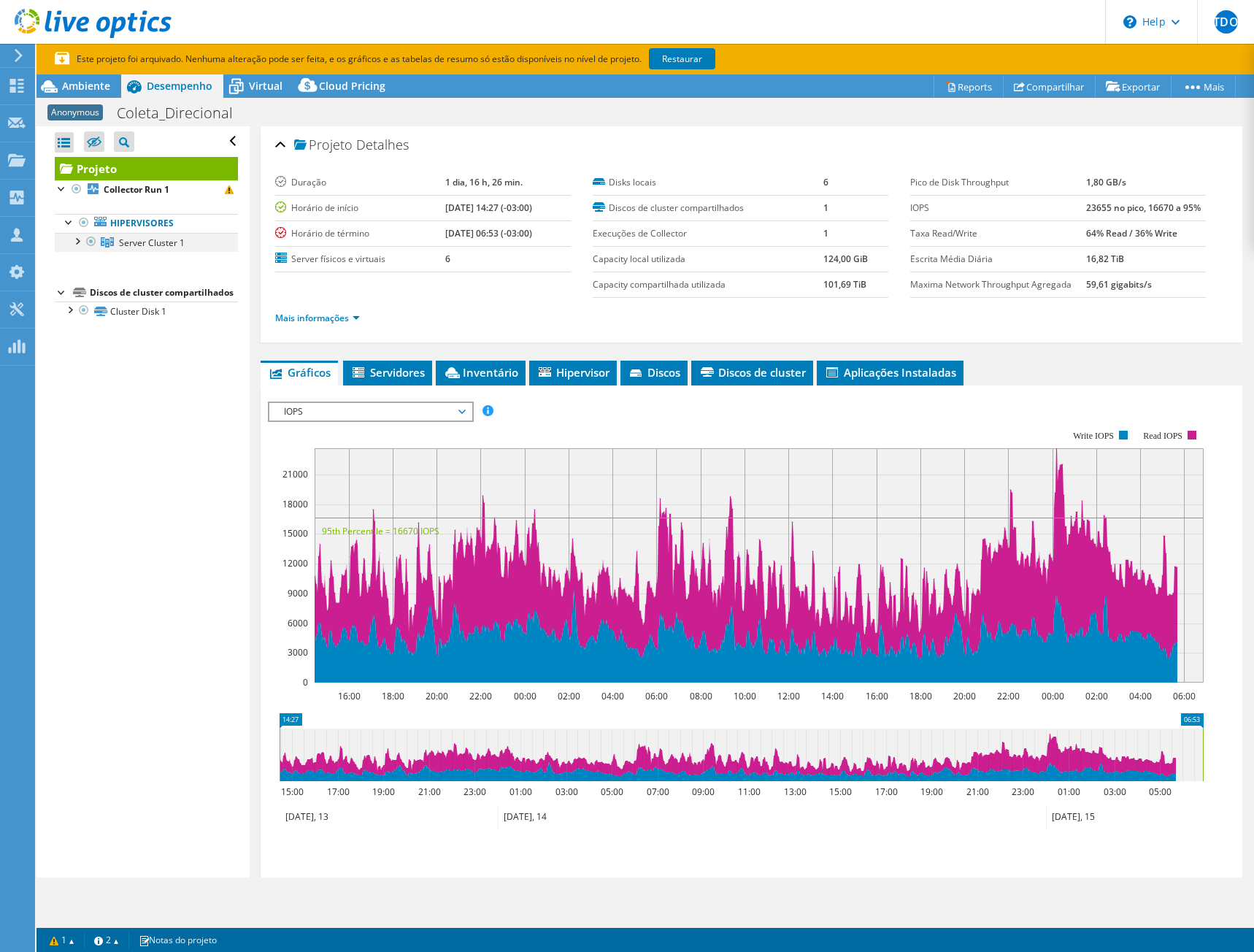
click at [77, 245] on div at bounding box center [76, 239] width 14 height 14
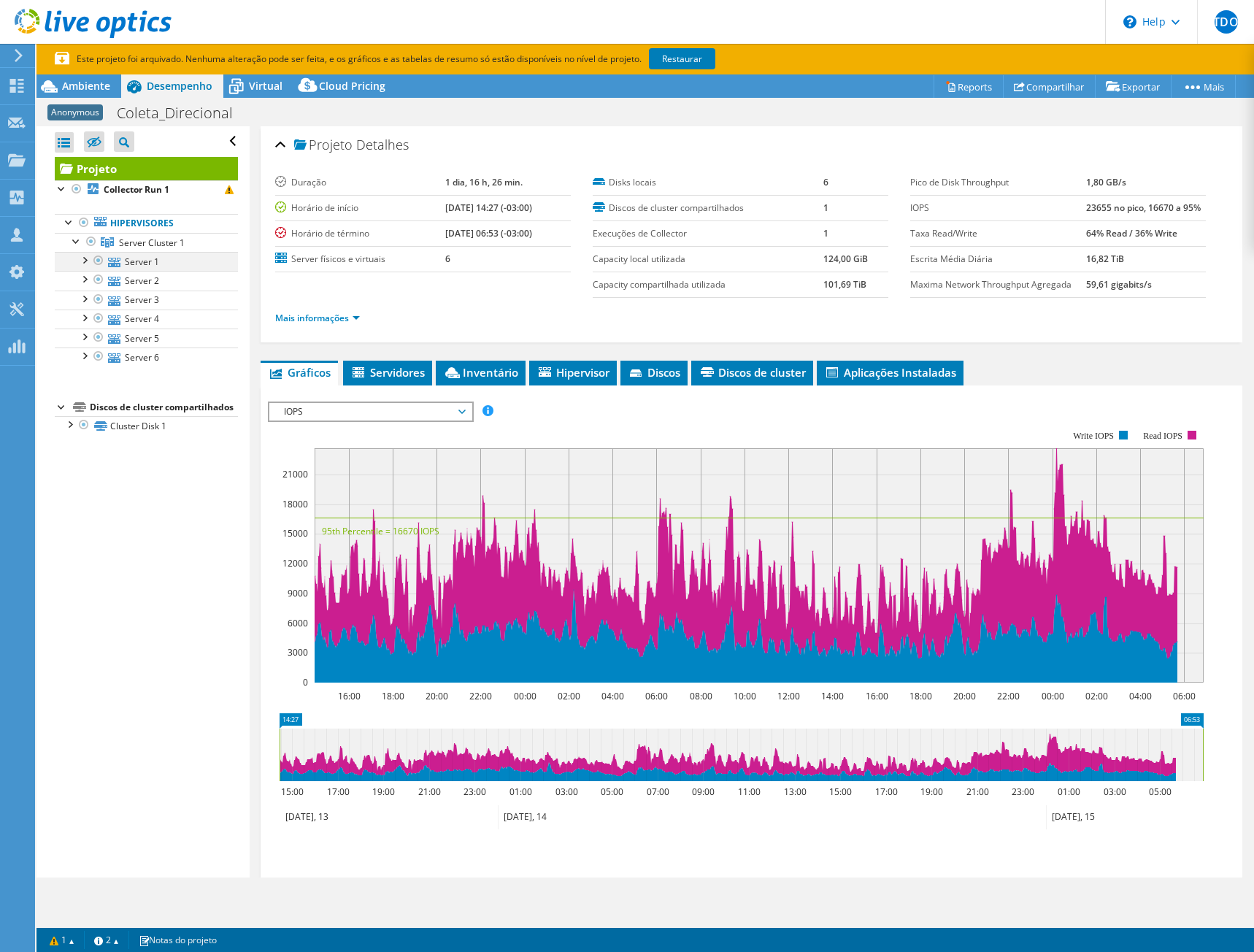
click at [84, 257] on div at bounding box center [83, 258] width 14 height 14
click at [91, 317] on div at bounding box center [91, 316] width 14 height 14
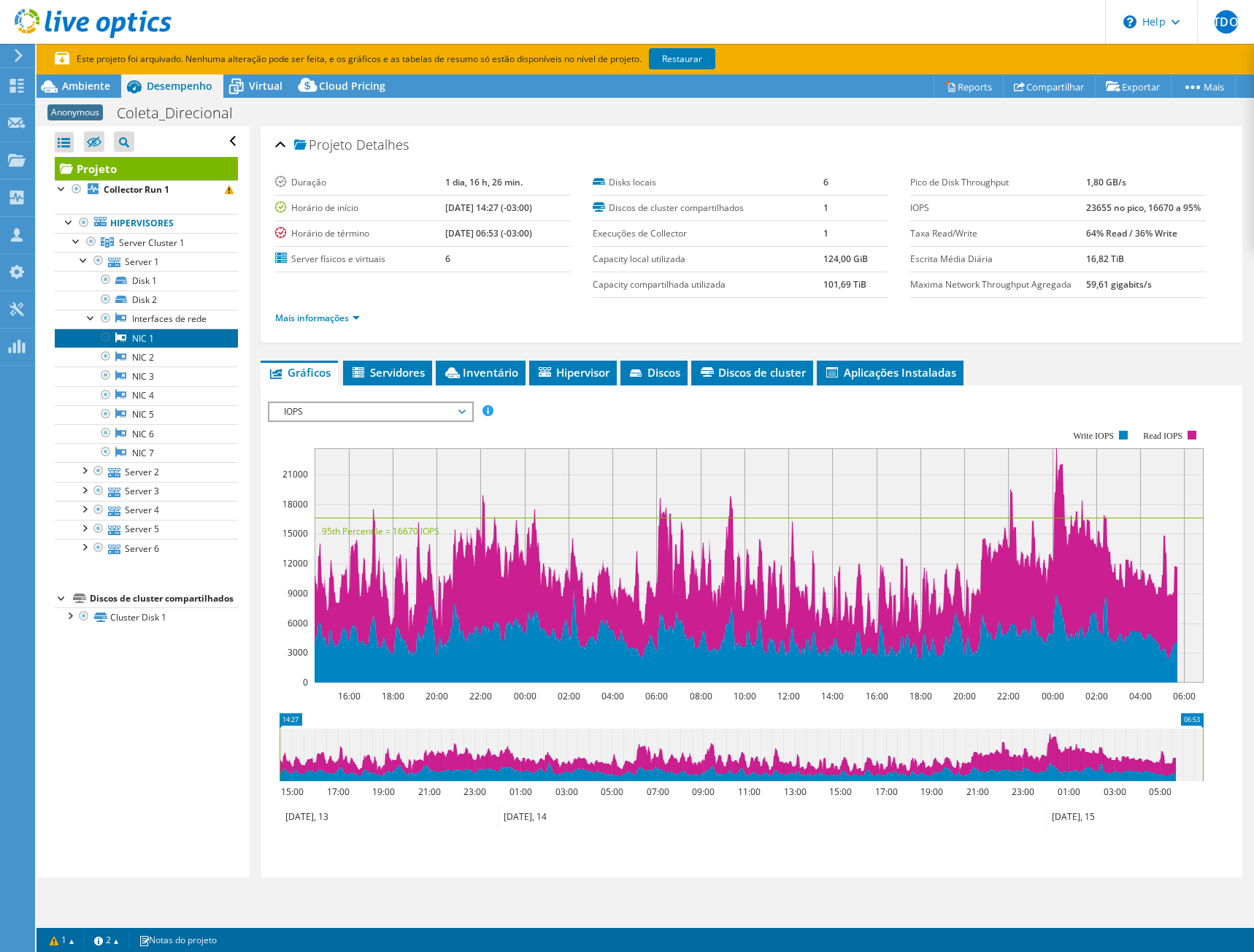
click at [146, 335] on link "NIC 1" at bounding box center [147, 338] width 184 height 19
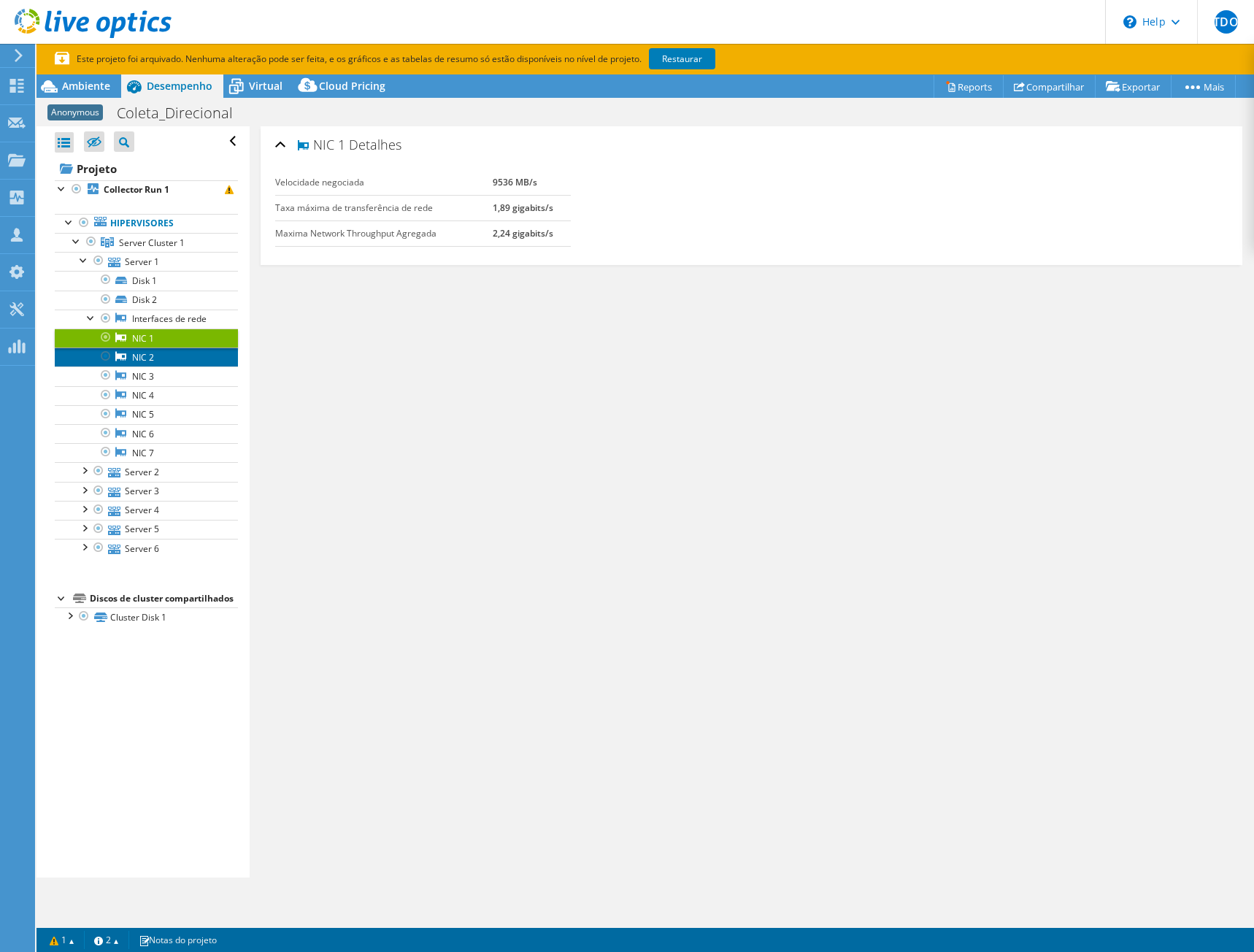
click at [144, 358] on link "NIC 2" at bounding box center [147, 357] width 184 height 19
click at [136, 375] on link "NIC 3" at bounding box center [147, 376] width 184 height 19
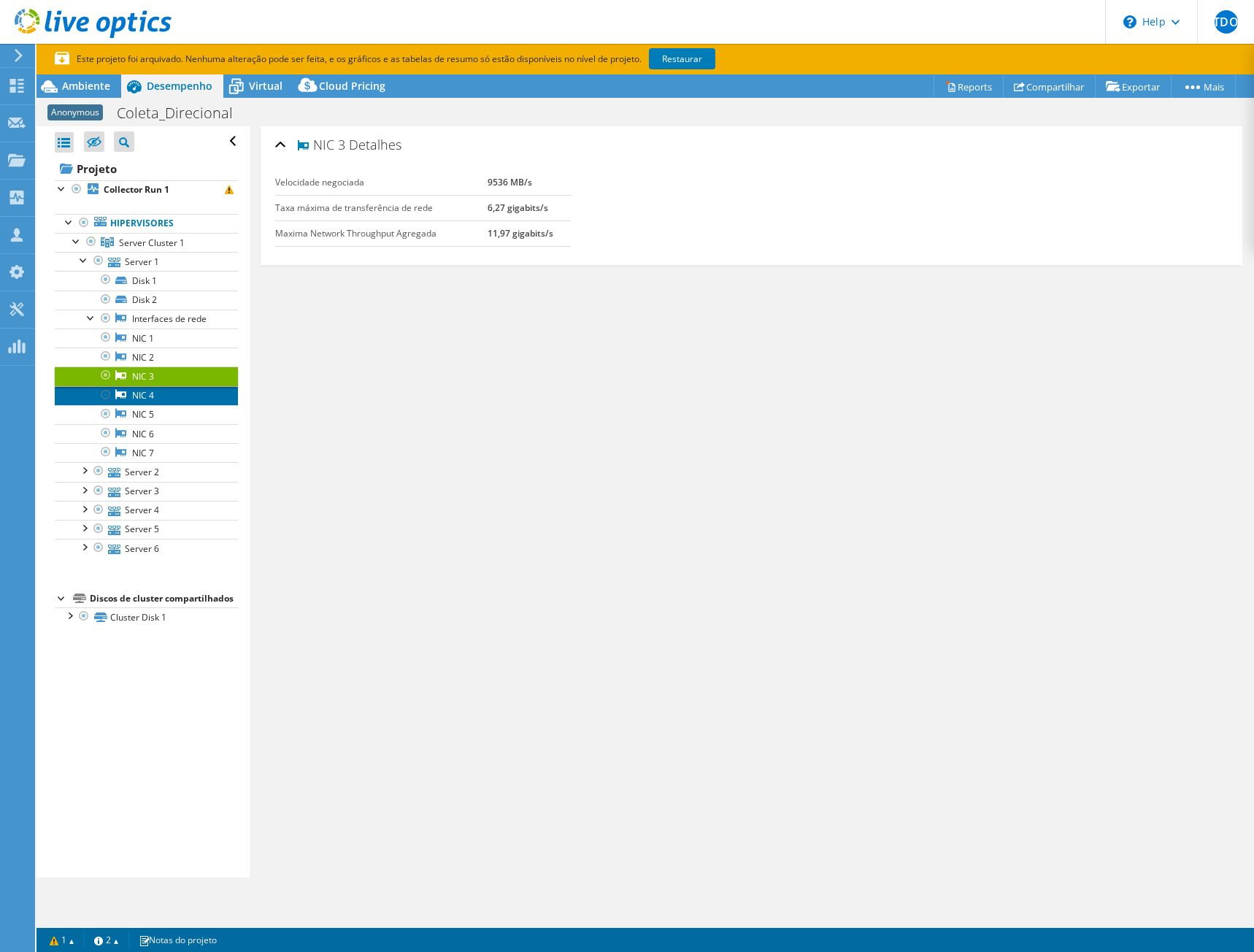
click at [136, 394] on link "NIC 4" at bounding box center [147, 396] width 184 height 19
click at [137, 413] on link "NIC 5" at bounding box center [147, 414] width 184 height 19
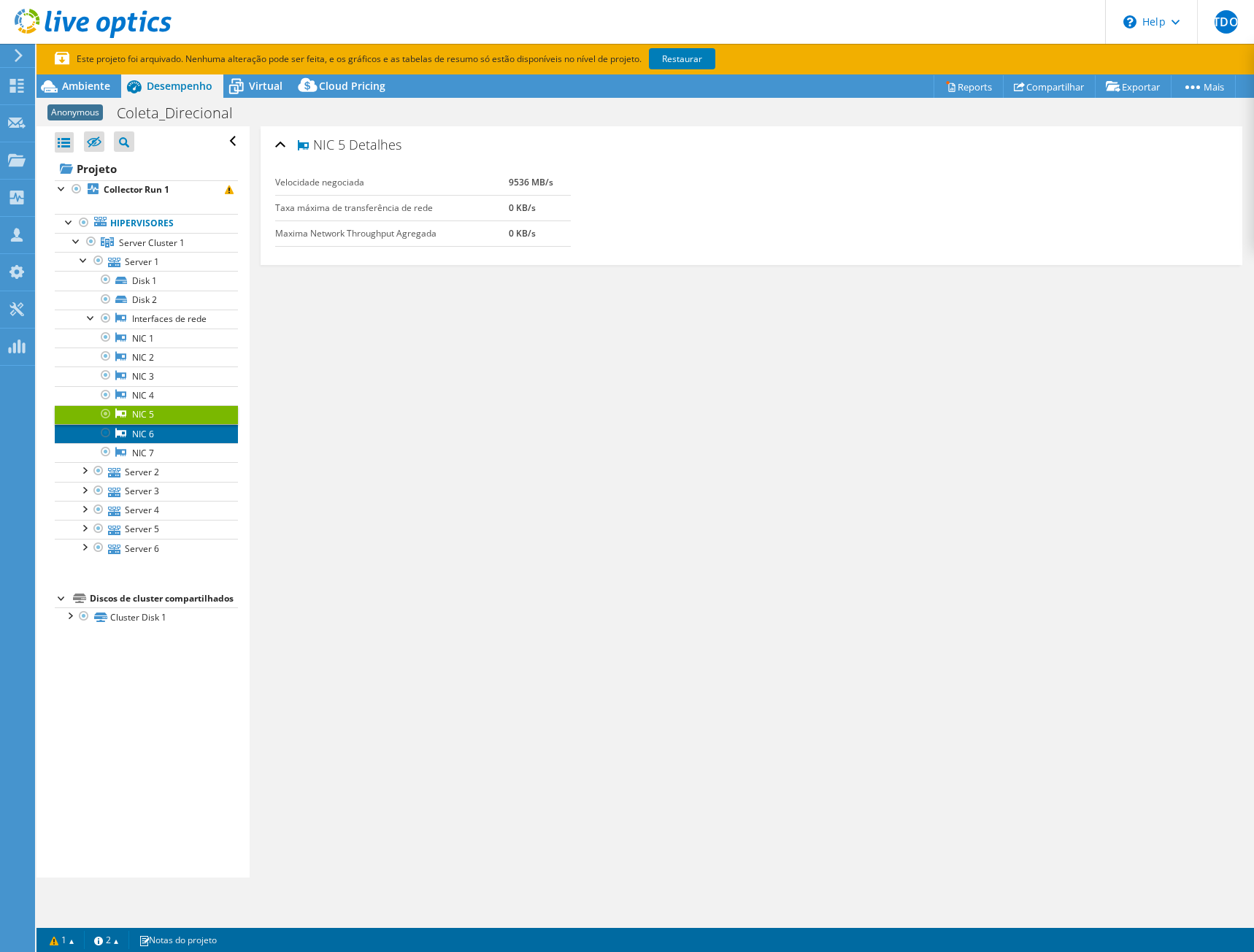
click at [138, 430] on link "NIC 6" at bounding box center [147, 433] width 184 height 19
click at [142, 450] on link "NIC 7" at bounding box center [147, 452] width 184 height 19
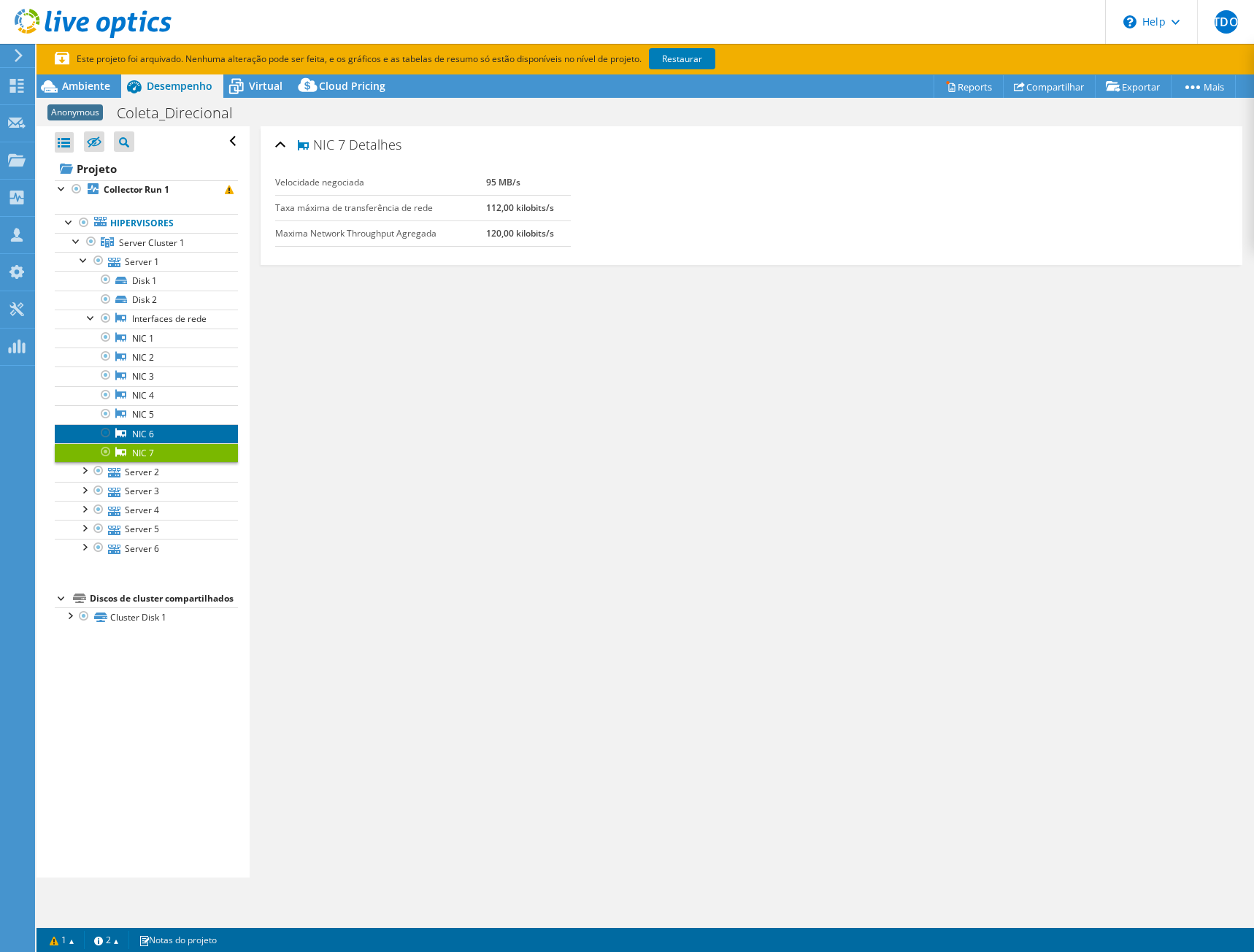
click at [142, 432] on link "NIC 6" at bounding box center [147, 433] width 184 height 19
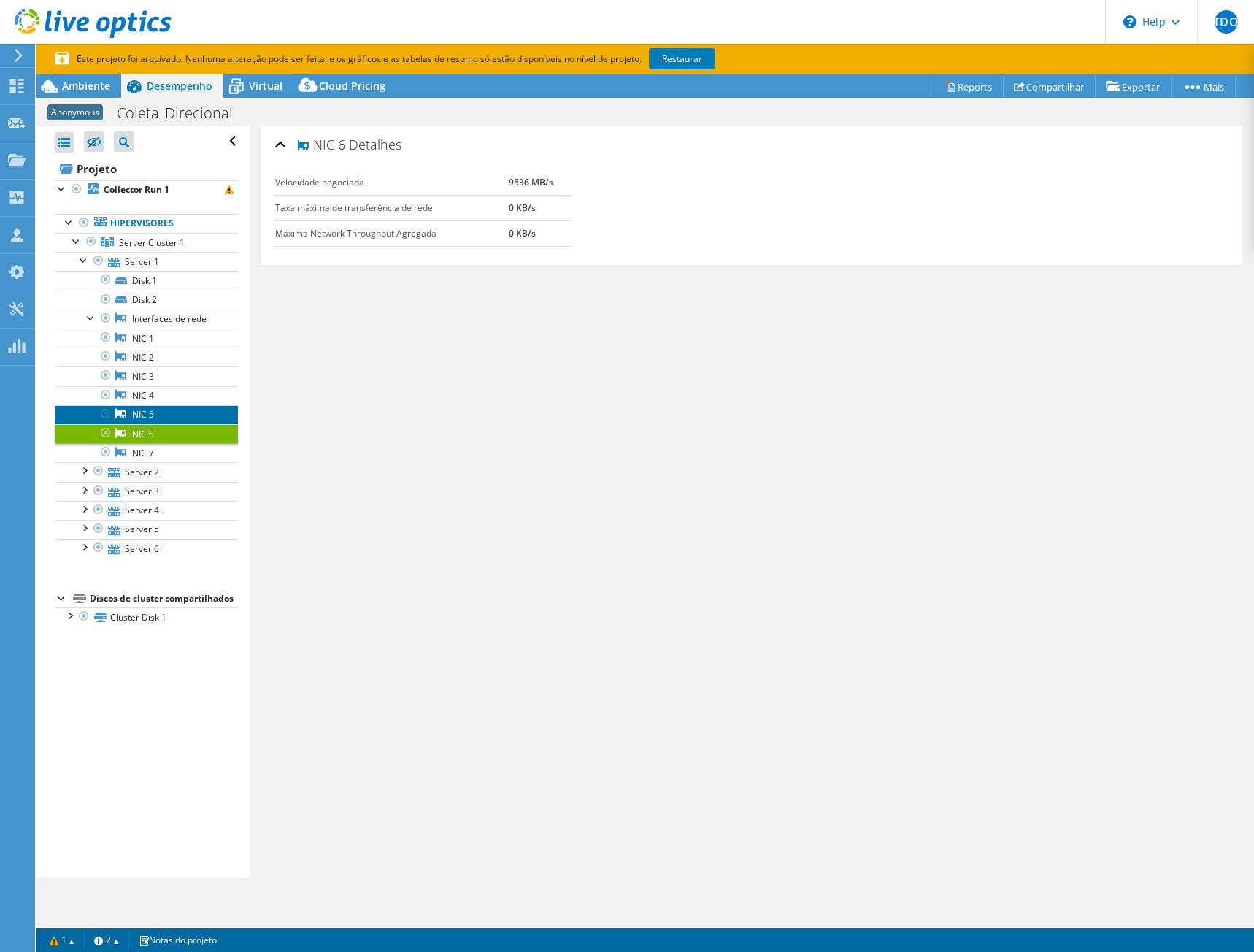
click at [142, 414] on link "NIC 5" at bounding box center [147, 414] width 184 height 19
click at [139, 397] on link "NIC 4" at bounding box center [147, 396] width 184 height 19
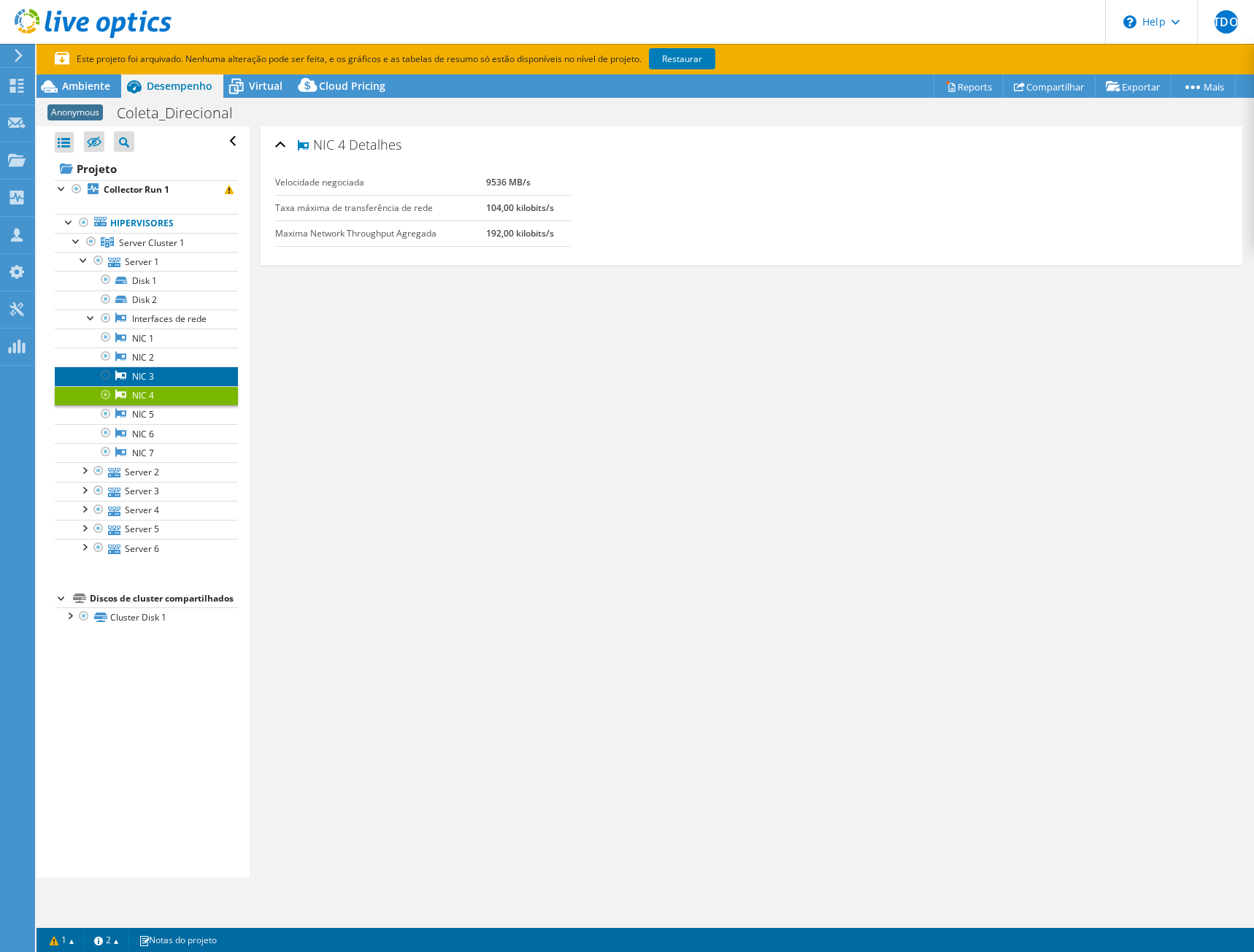
click at [140, 376] on link "NIC 3" at bounding box center [147, 376] width 184 height 19
click at [141, 357] on link "NIC 2" at bounding box center [147, 357] width 184 height 19
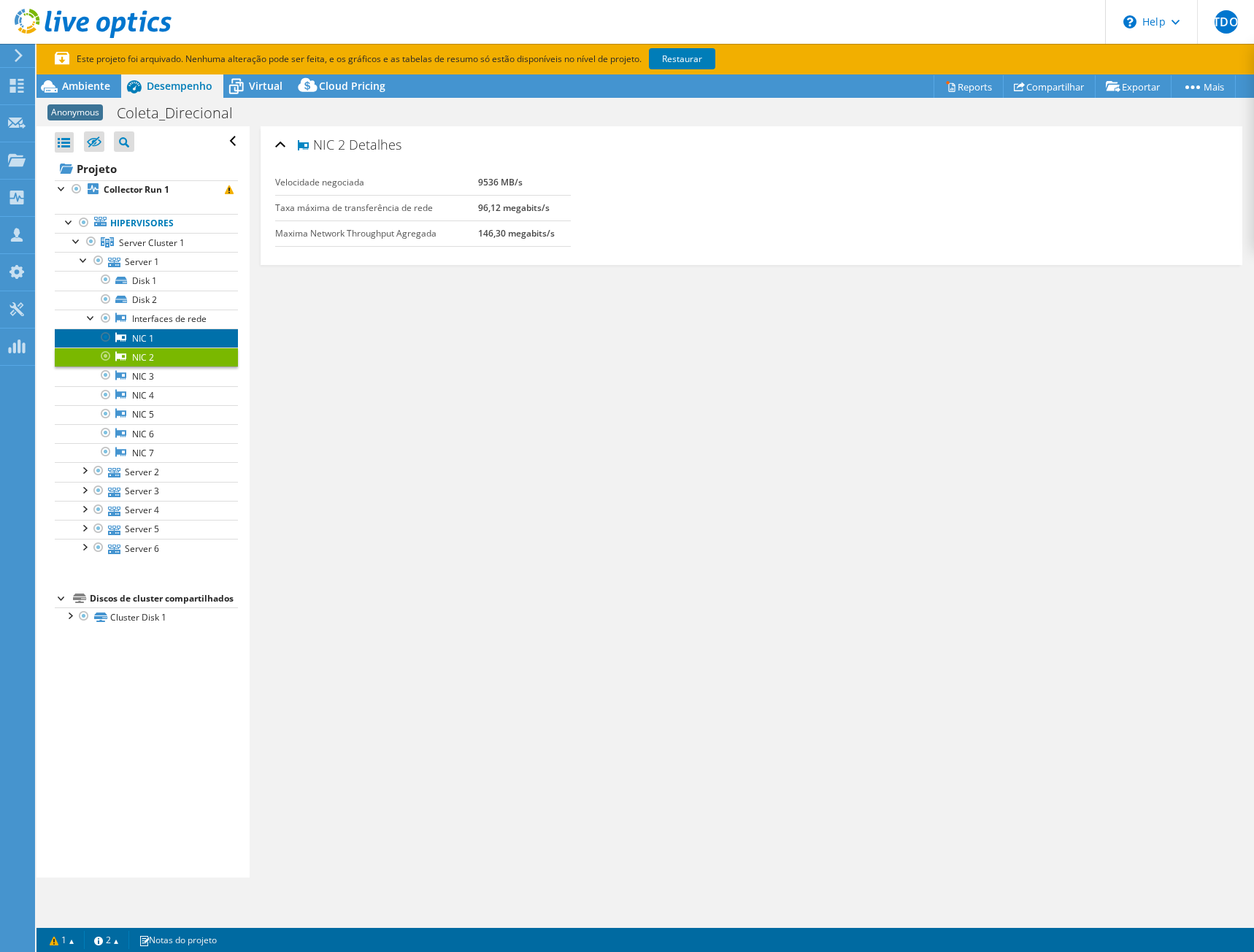
click at [142, 333] on link "NIC 1" at bounding box center [147, 338] width 184 height 19
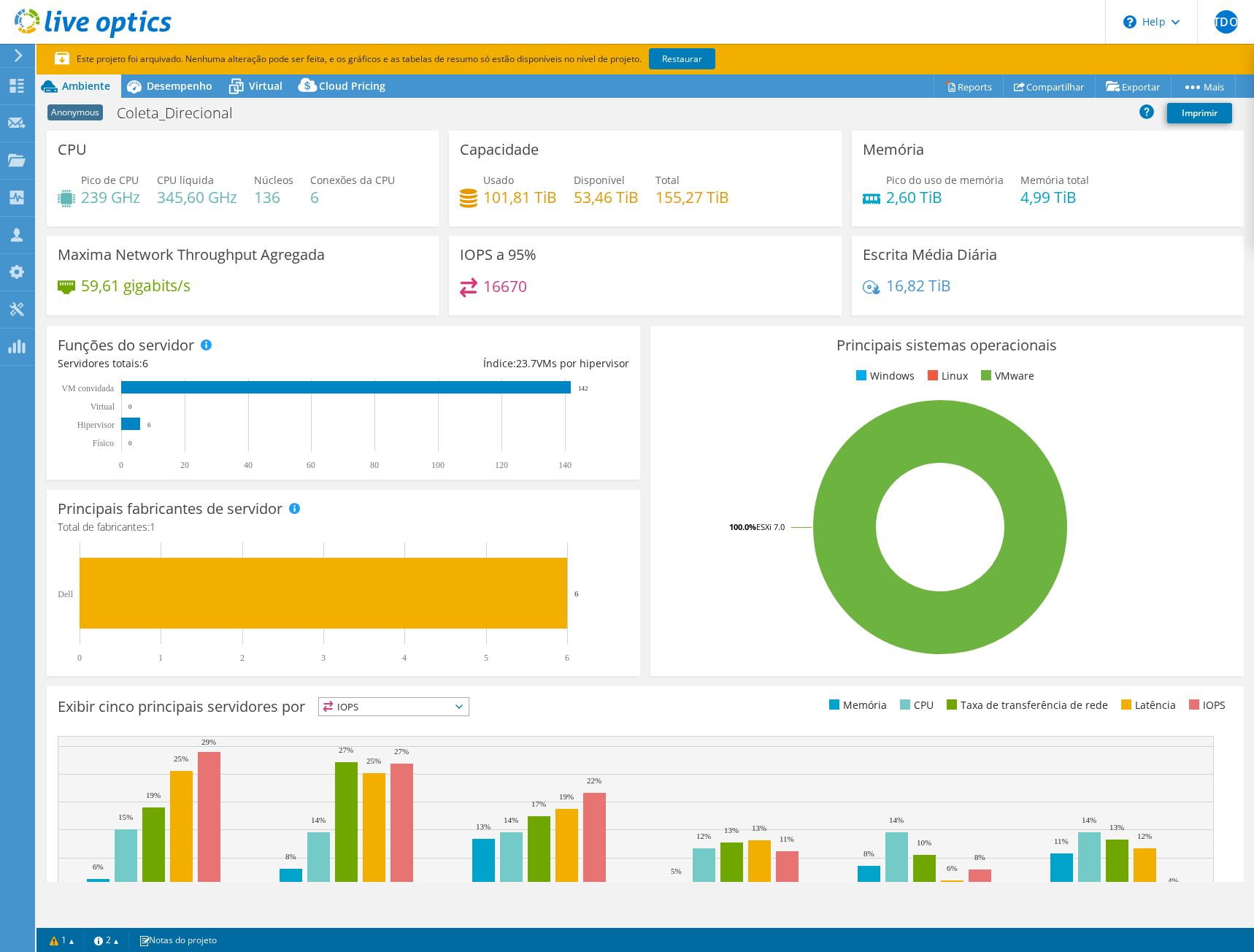
select select "USD"
click at [185, 84] on span "Desempenho" at bounding box center [179, 85] width 65 height 14
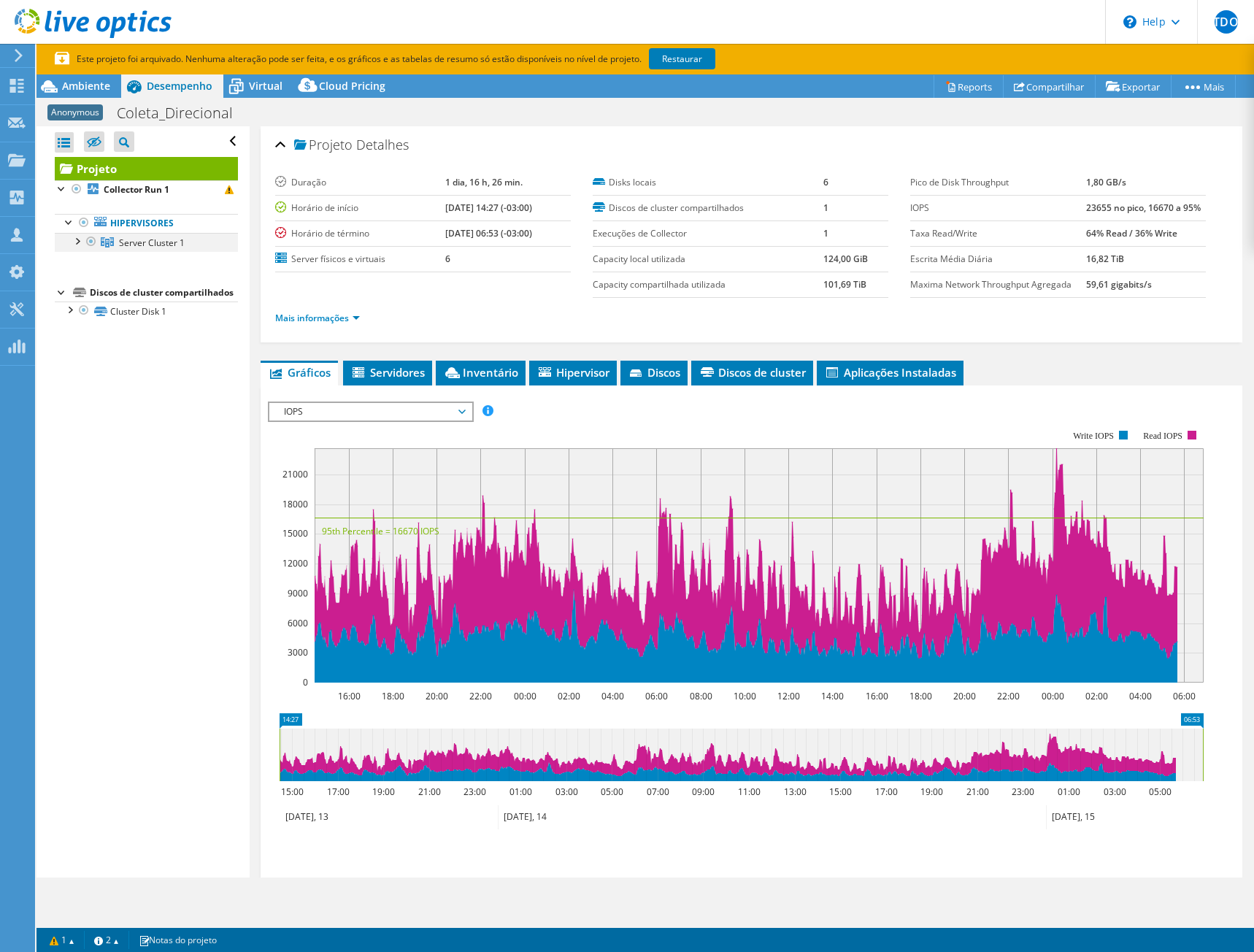
click at [76, 242] on div at bounding box center [76, 239] width 14 height 14
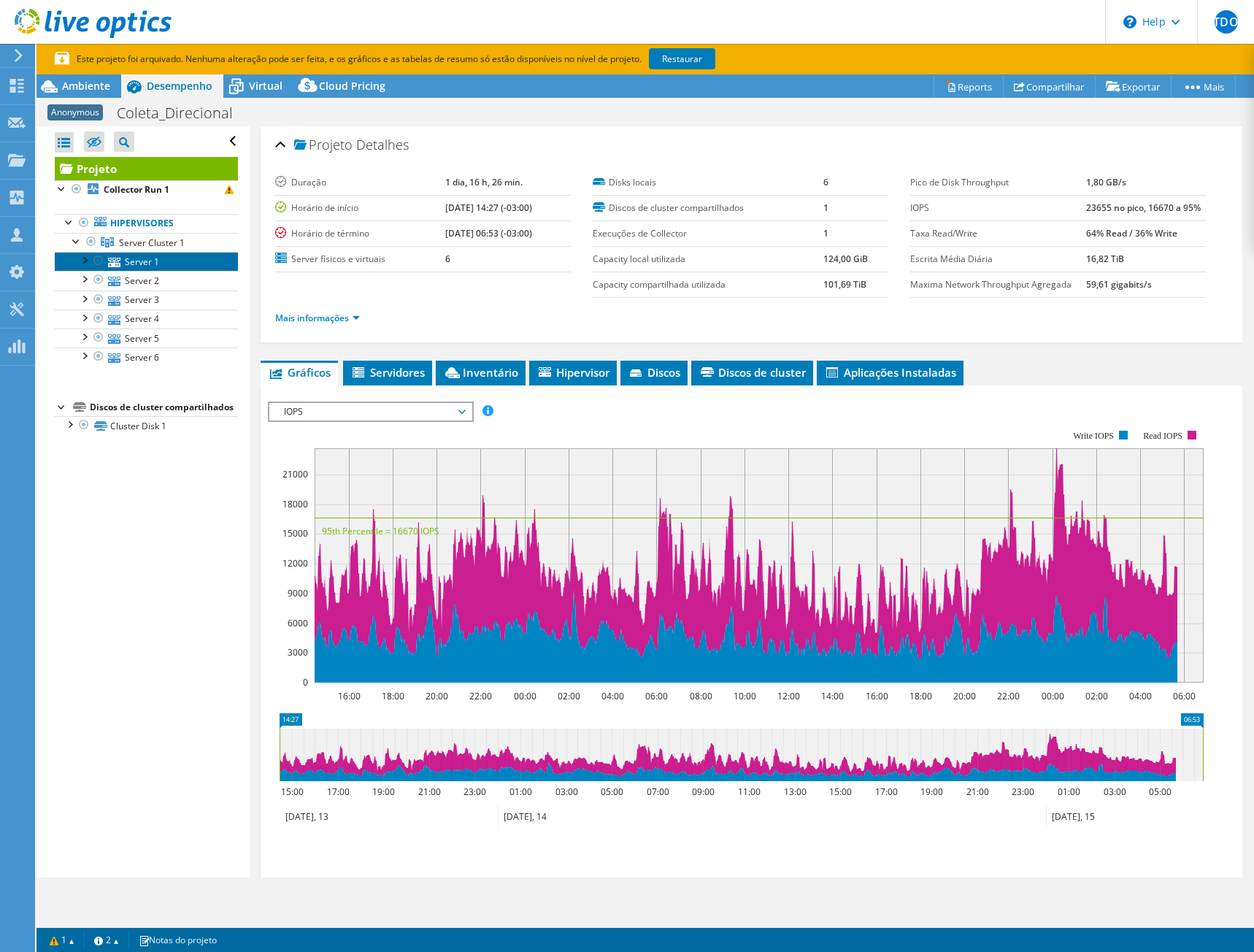
click at [138, 261] on link "Server 1" at bounding box center [147, 261] width 184 height 19
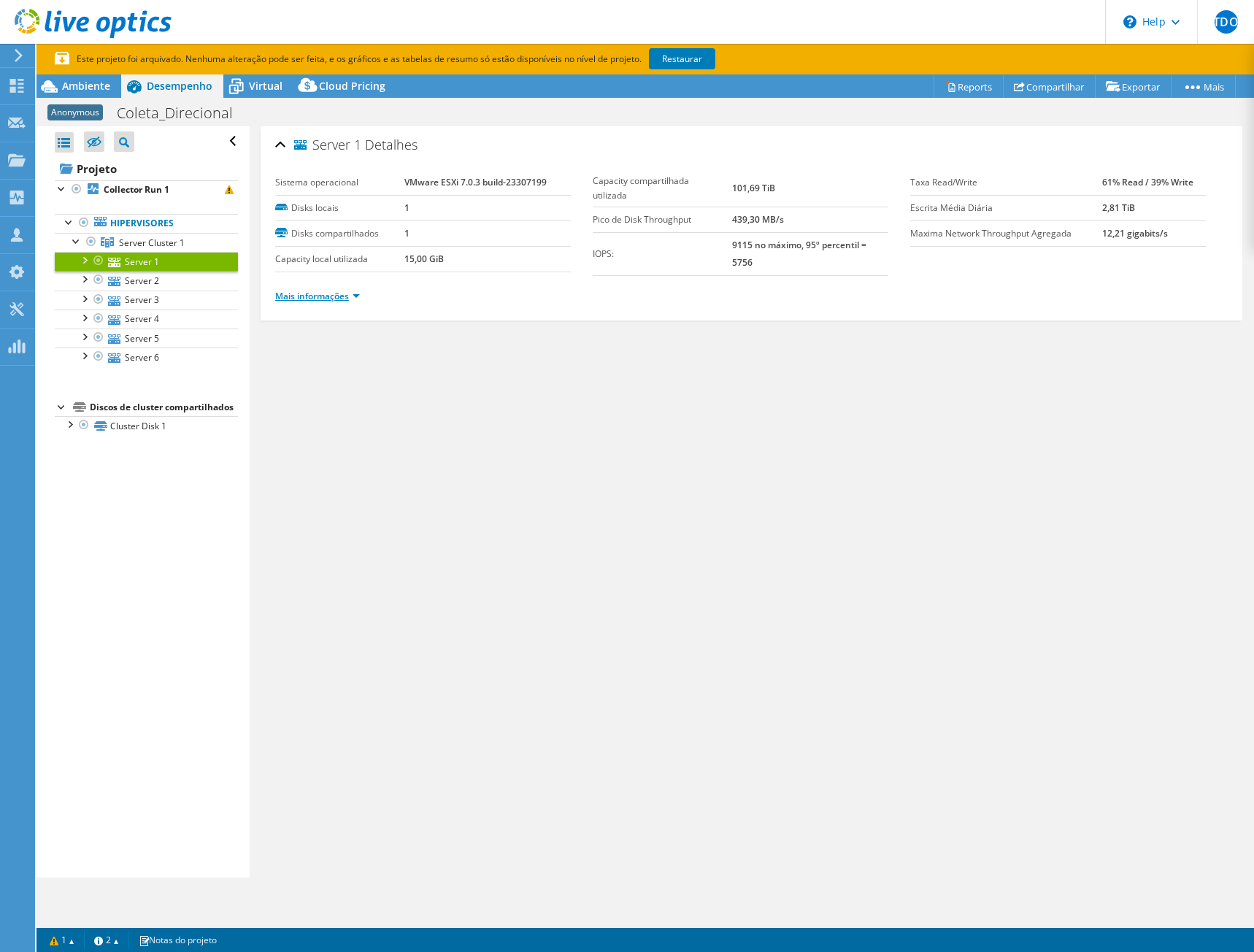
click at [327, 297] on link "Mais informações" at bounding box center [317, 295] width 84 height 12
